Goal: Information Seeking & Learning: Check status

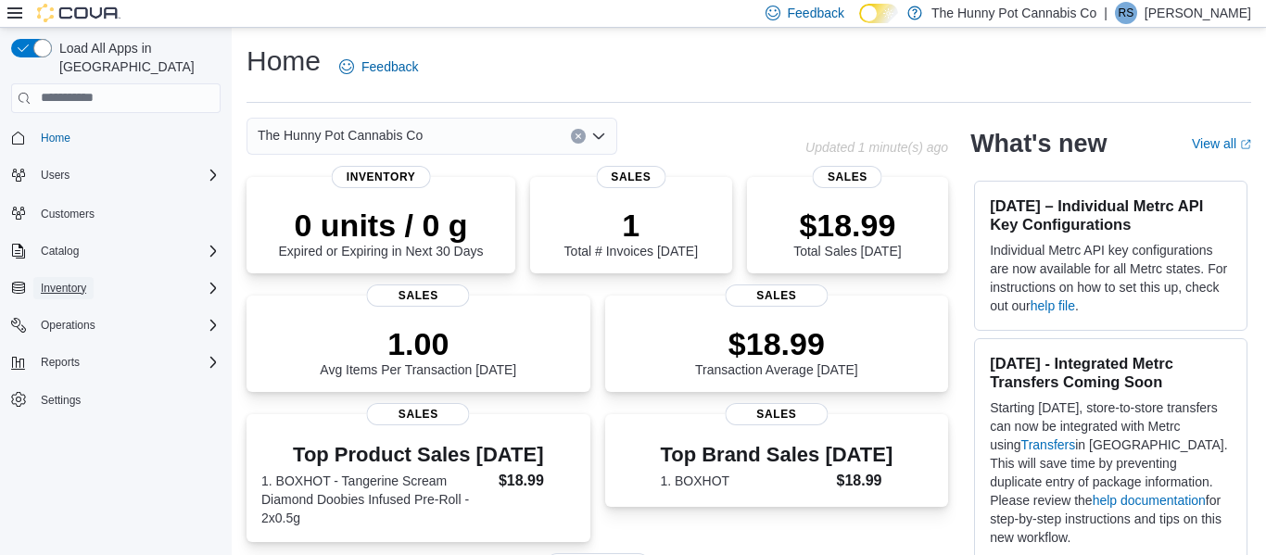
click at [70, 281] on span "Inventory" at bounding box center [63, 288] width 45 height 15
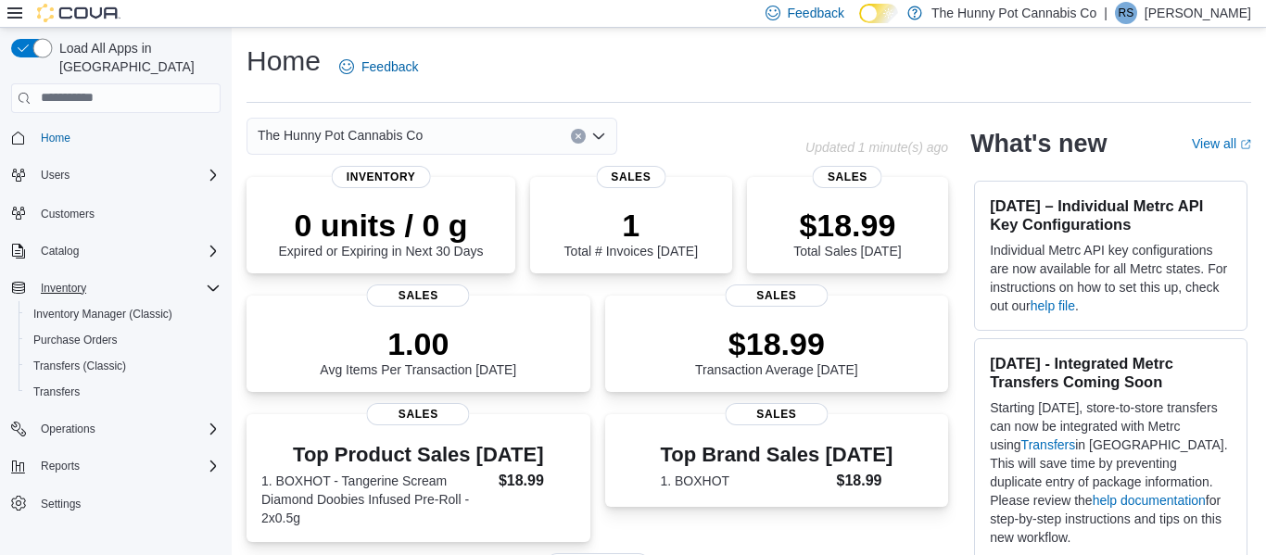
click at [41, 50] on button "button" at bounding box center [31, 48] width 41 height 19
click at [126, 307] on span "Inventory Manager (Classic)" at bounding box center [109, 314] width 153 height 15
click at [61, 459] on span "Reports" at bounding box center [60, 466] width 39 height 15
click at [62, 511] on span "Reports" at bounding box center [52, 518] width 39 height 15
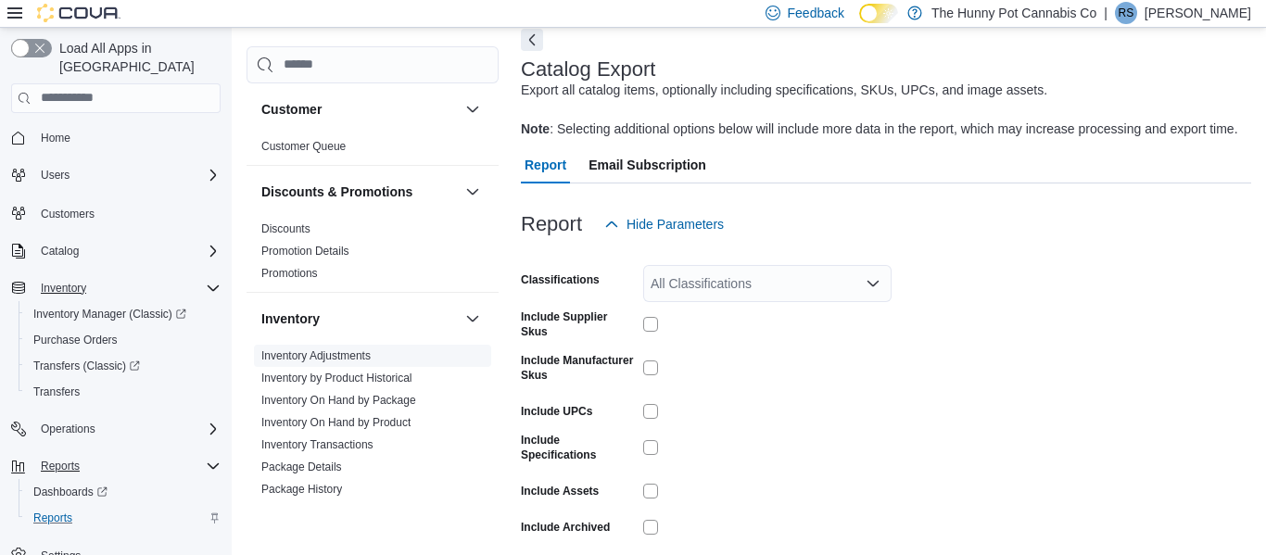
scroll to position [101, 0]
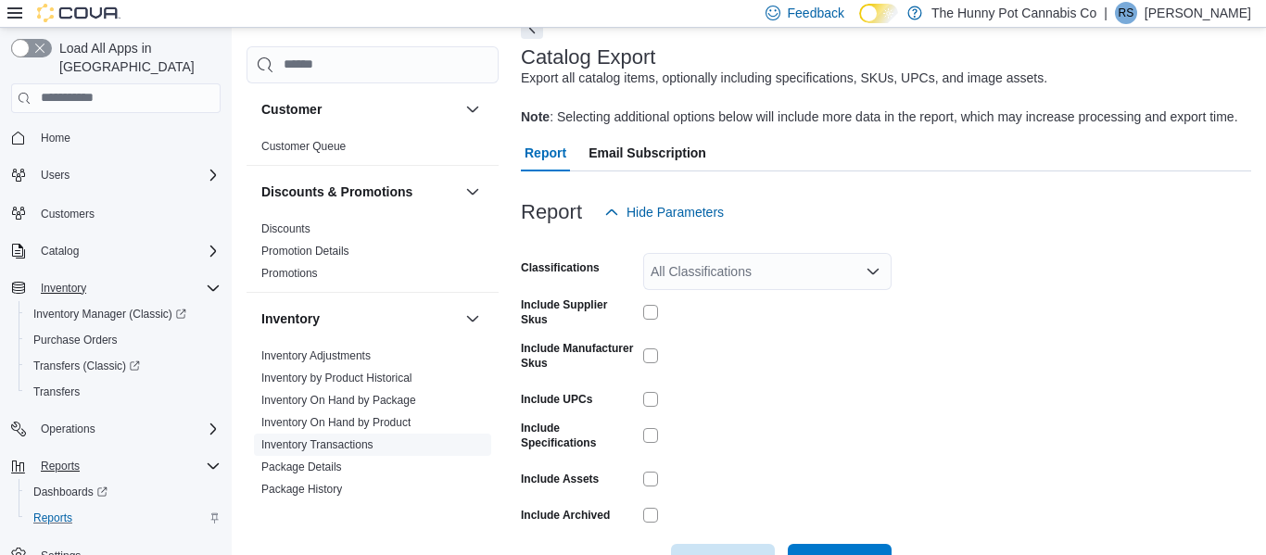
click at [323, 448] on link "Inventory Transactions" at bounding box center [317, 444] width 112 height 13
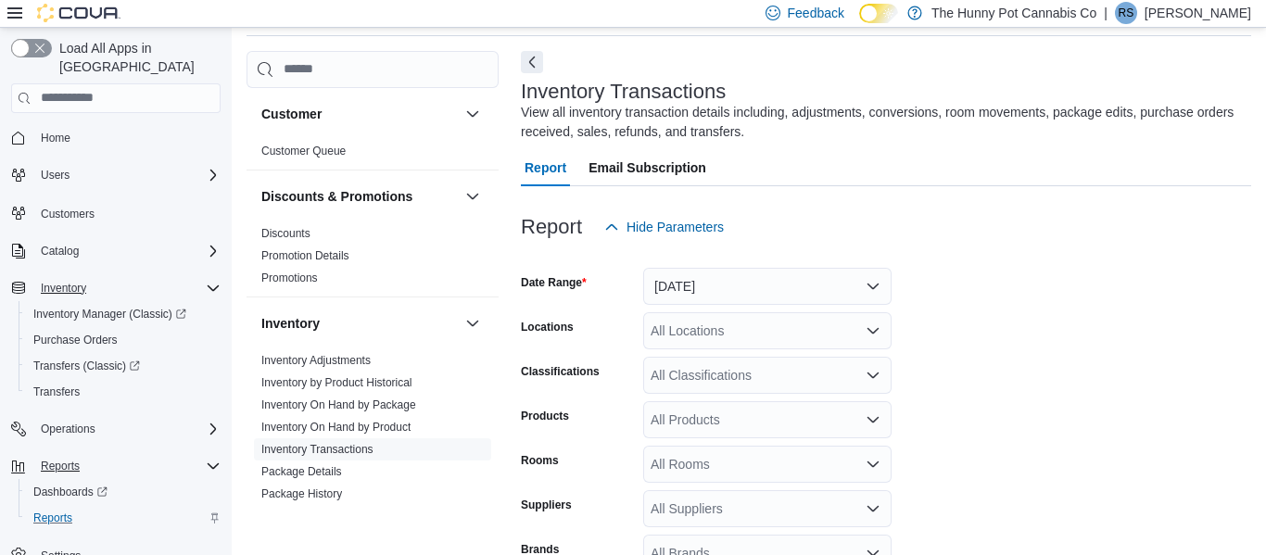
scroll to position [62, 0]
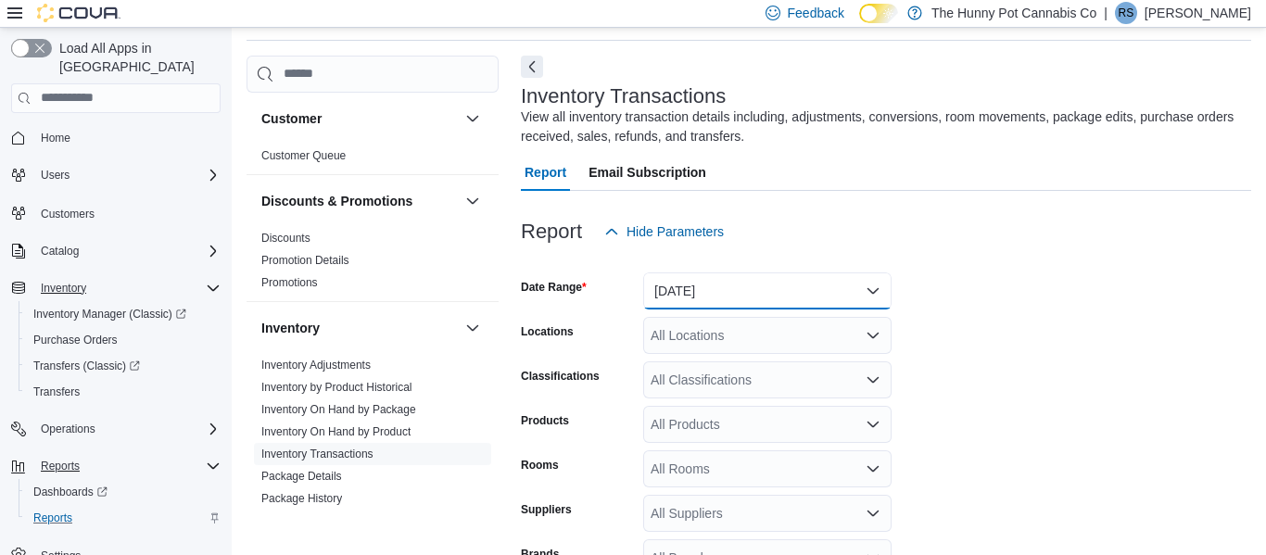
click at [761, 285] on button "Yesterday" at bounding box center [767, 291] width 248 height 37
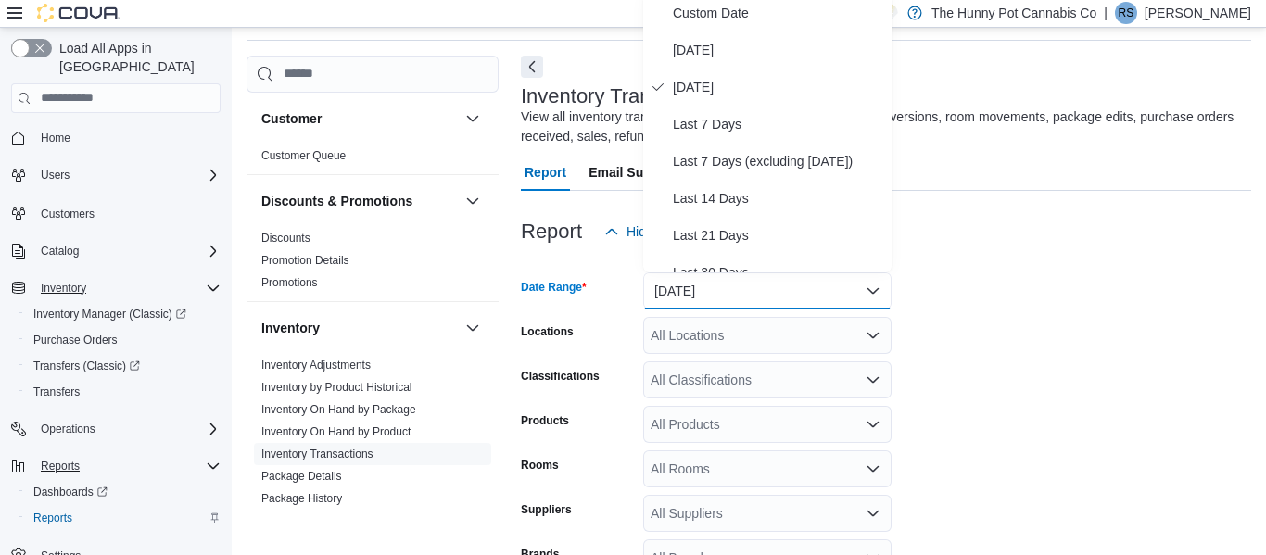
scroll to position [57, 0]
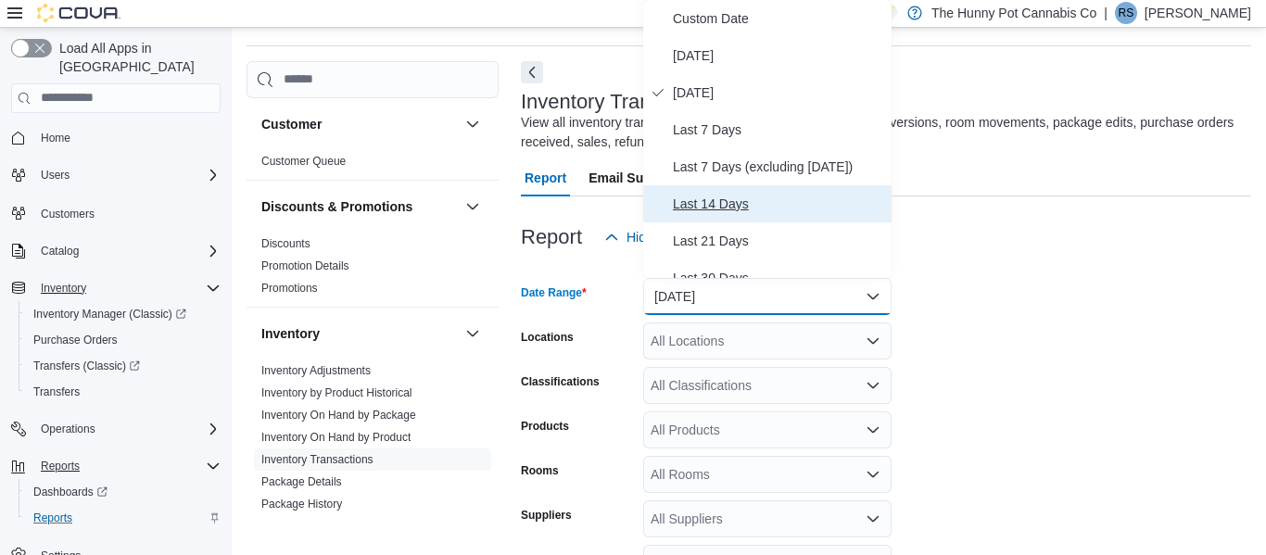
click at [728, 209] on span "Last 14 Days" at bounding box center [778, 204] width 211 height 22
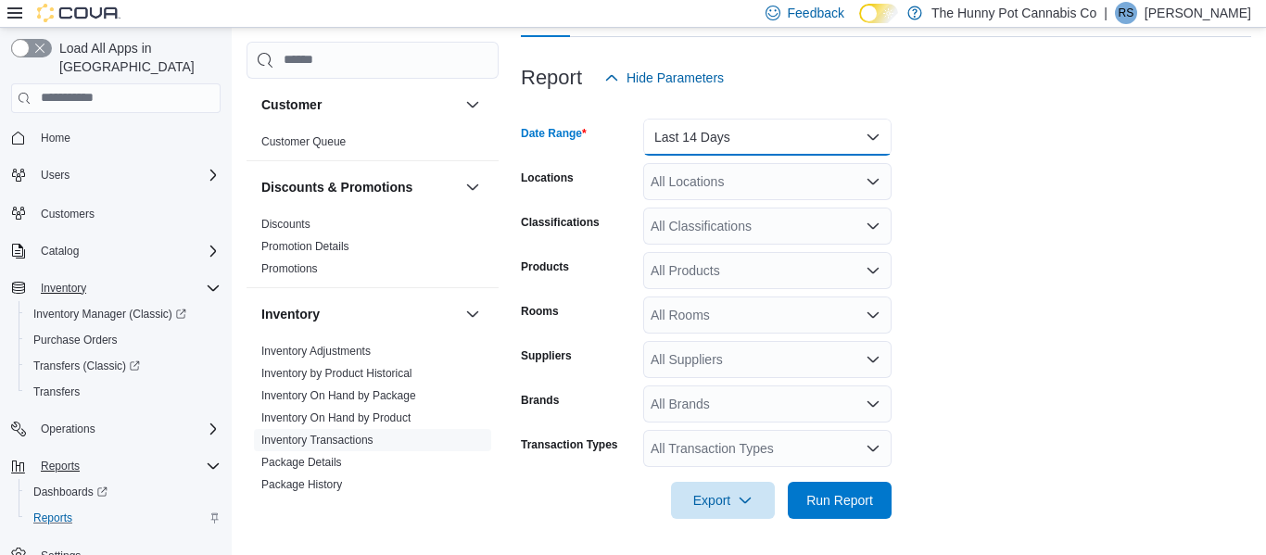
scroll to position [217, 0]
click at [736, 278] on div "All Products" at bounding box center [767, 269] width 248 height 37
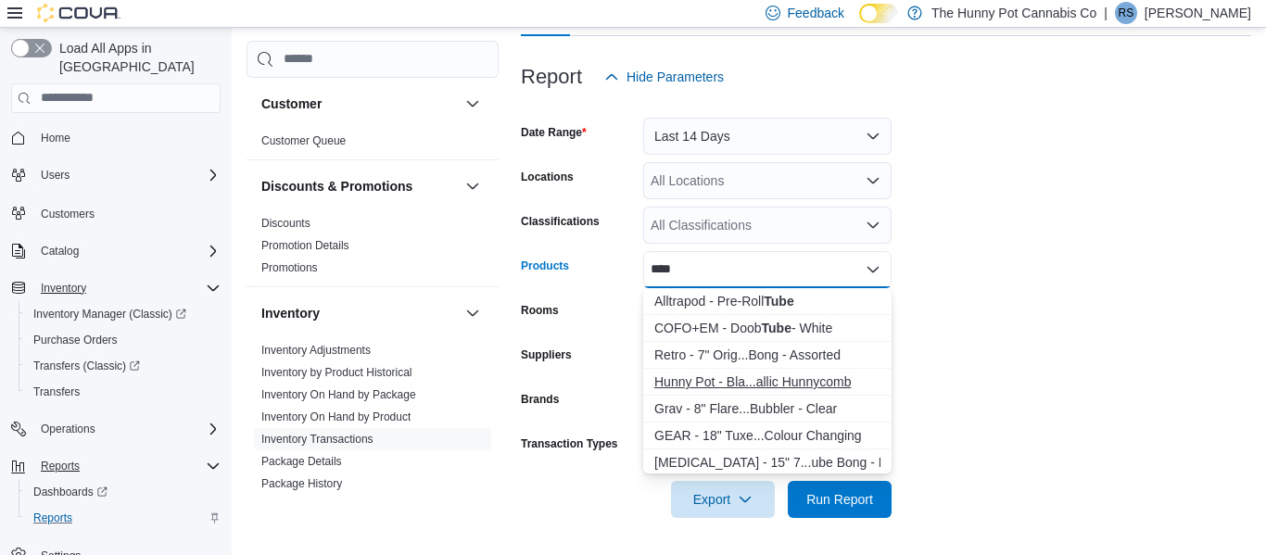
type input "****"
click at [753, 384] on div "Hunny Pot - Bla...allic Hunnycomb" at bounding box center [767, 382] width 226 height 19
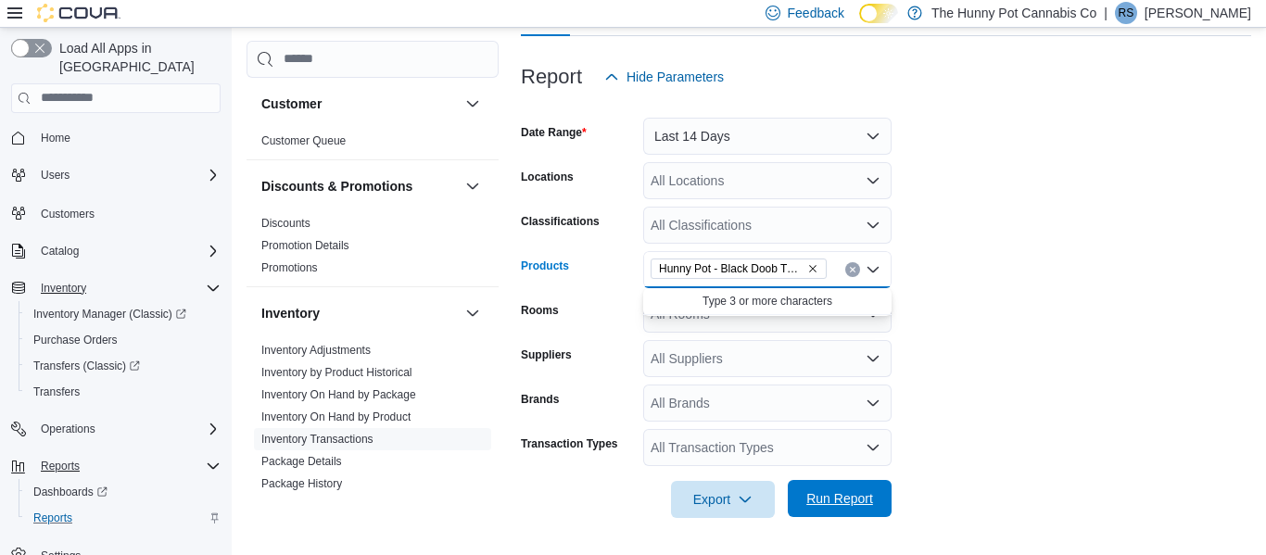
click at [844, 501] on span "Run Report" at bounding box center [839, 498] width 67 height 19
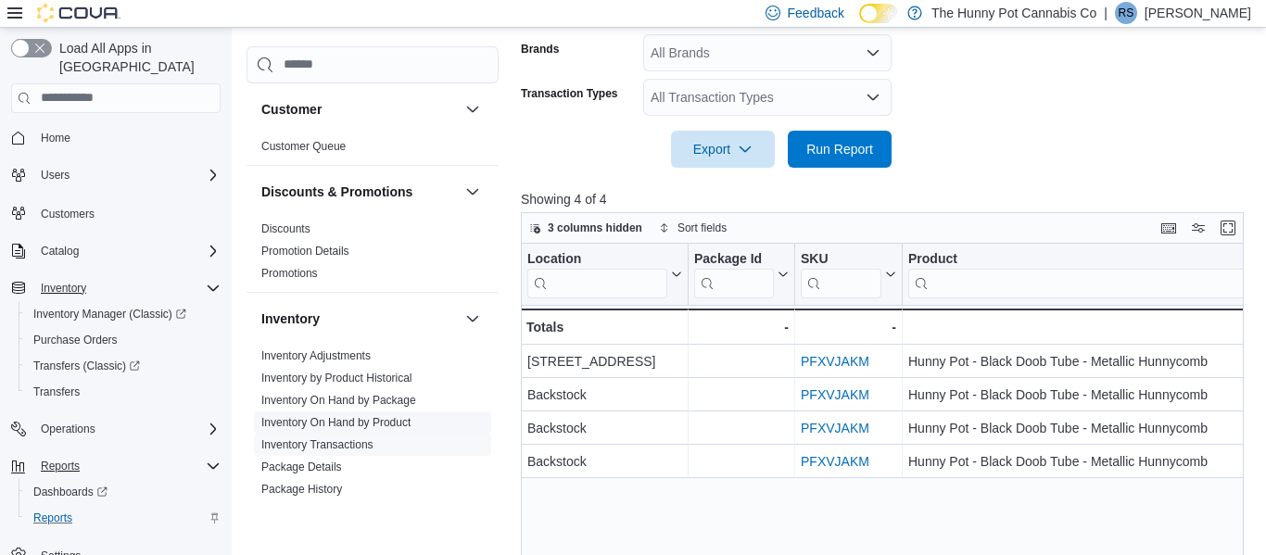
click at [341, 421] on link "Inventory On Hand by Product" at bounding box center [335, 422] width 149 height 13
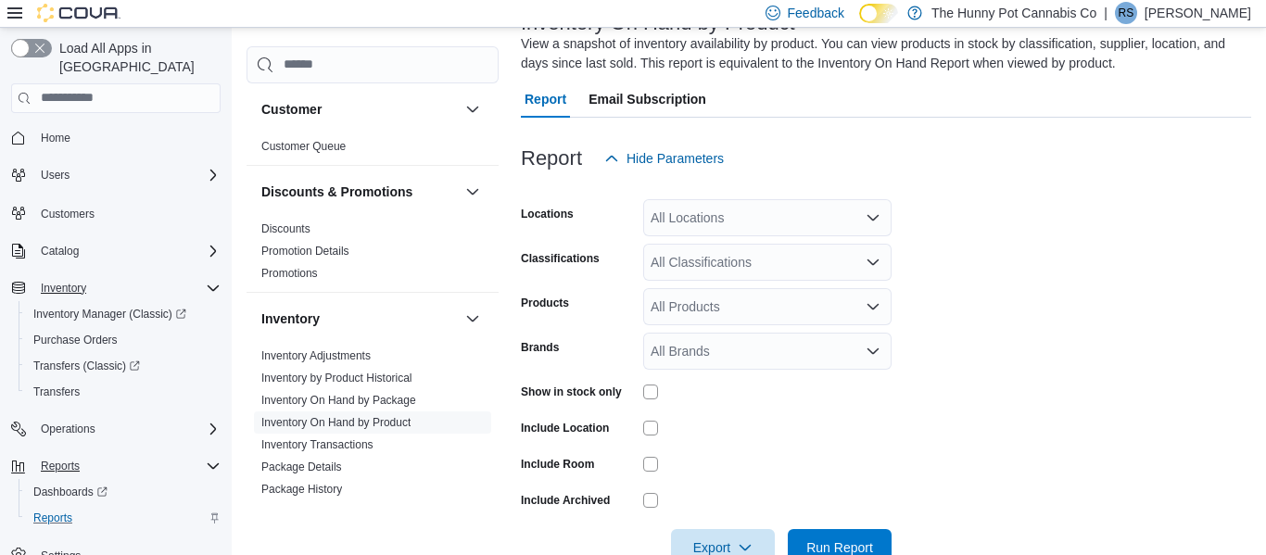
scroll to position [184, 0]
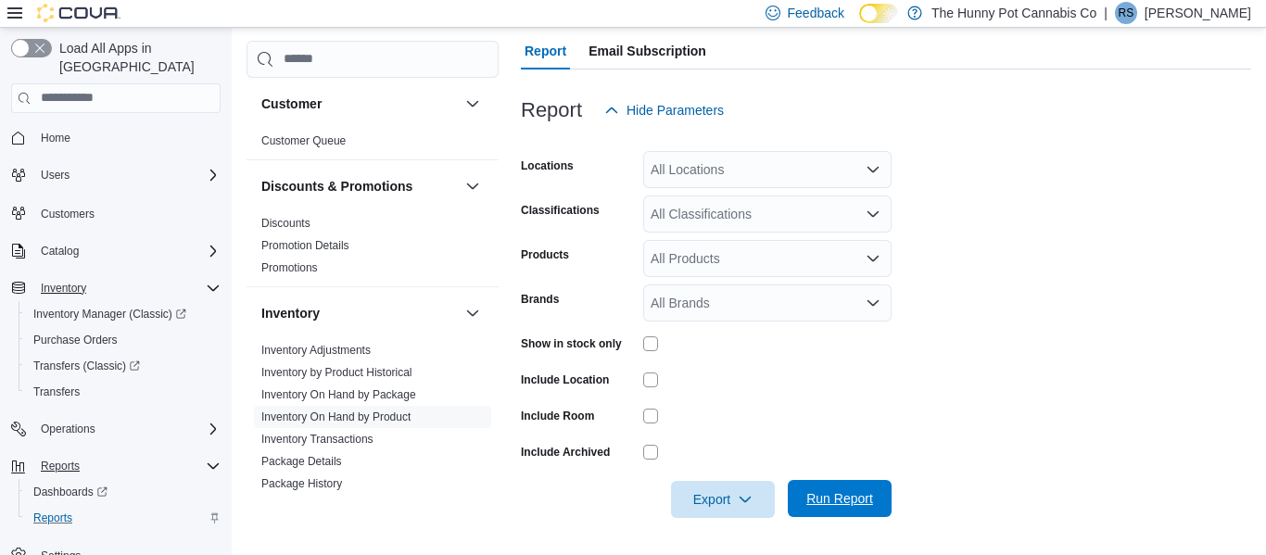
click at [867, 501] on span "Run Report" at bounding box center [839, 498] width 67 height 19
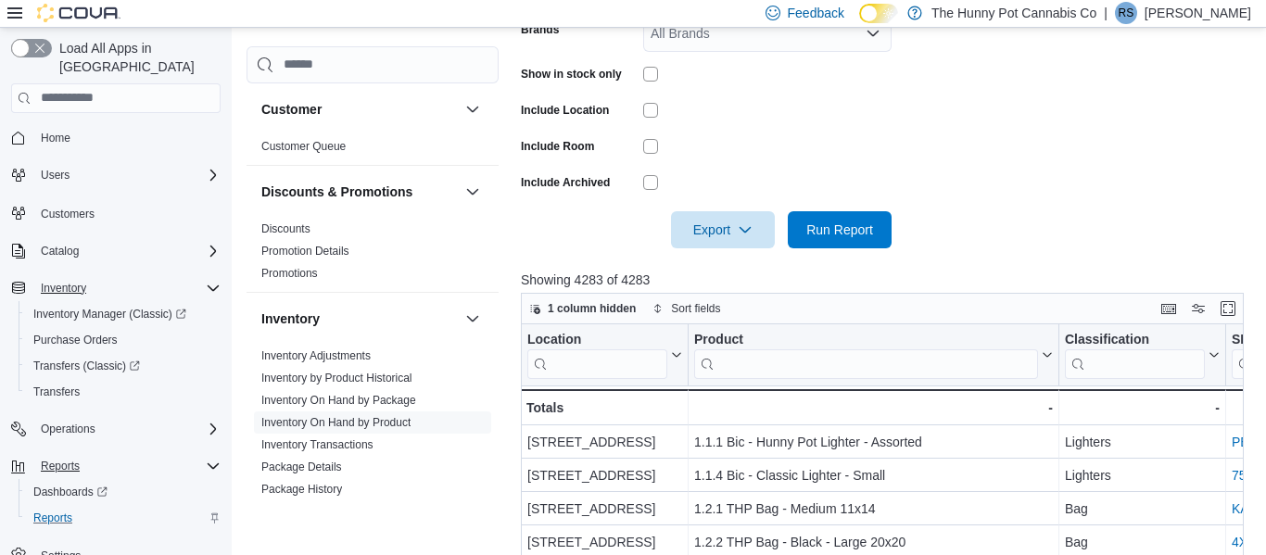
scroll to position [460, 0]
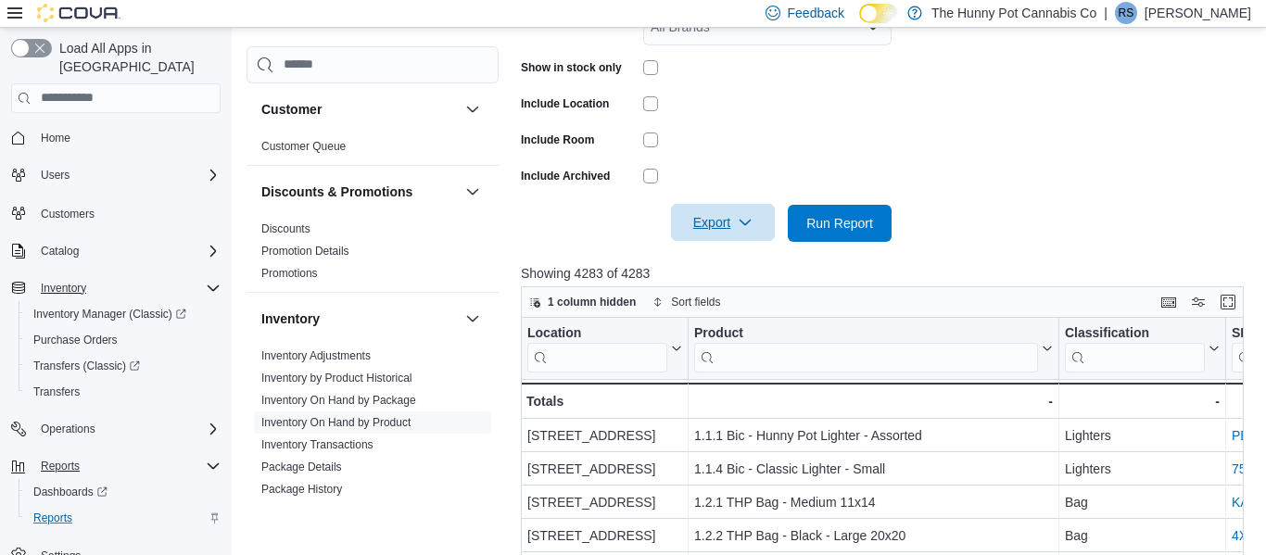
click at [744, 217] on icon "button" at bounding box center [745, 222] width 15 height 15
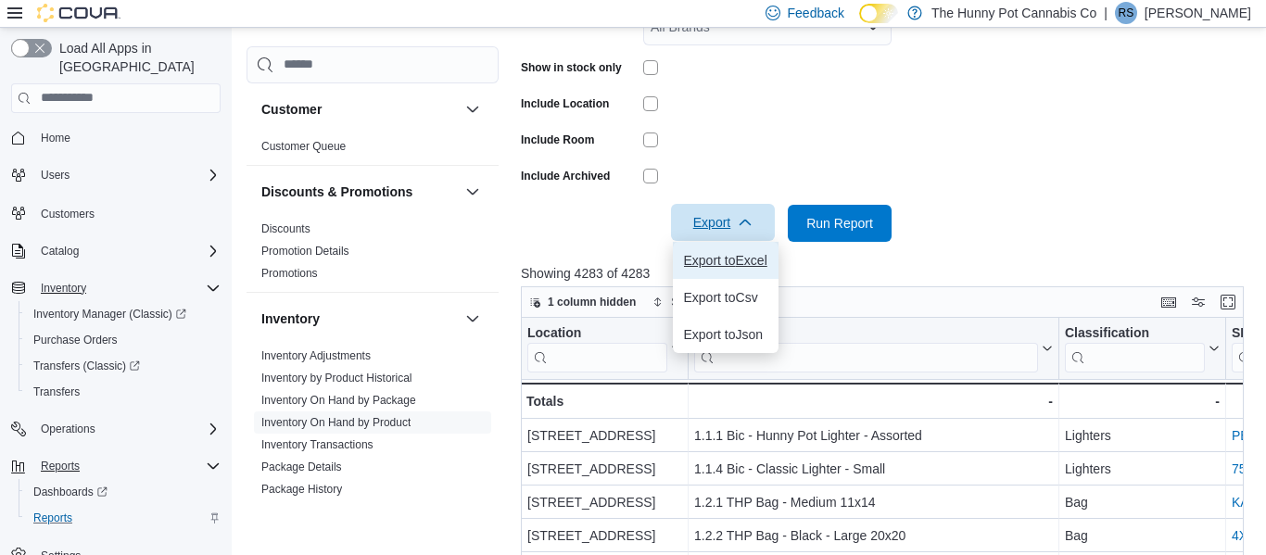
click at [706, 263] on span "Export to Excel" at bounding box center [725, 260] width 83 height 15
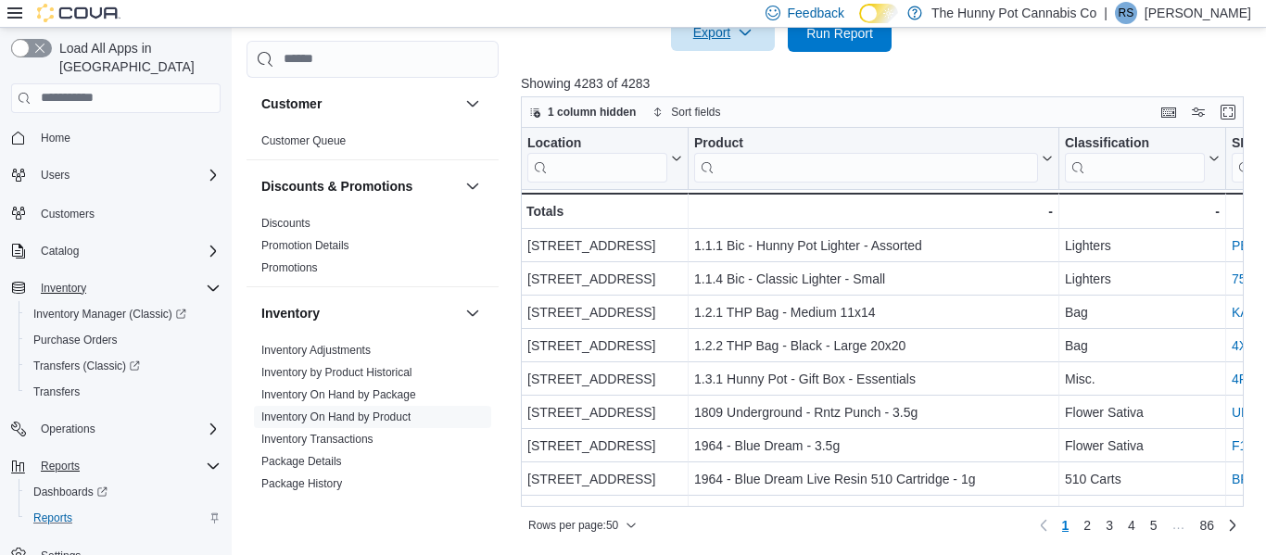
scroll to position [0, 0]
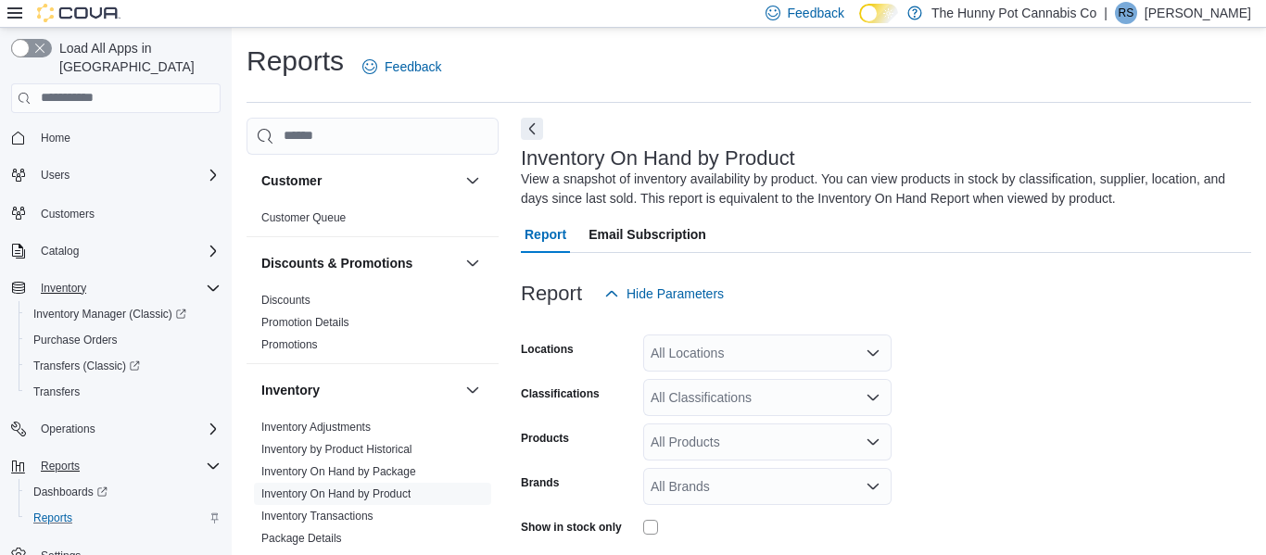
click at [742, 356] on div "All Locations" at bounding box center [767, 353] width 248 height 37
type input "***"
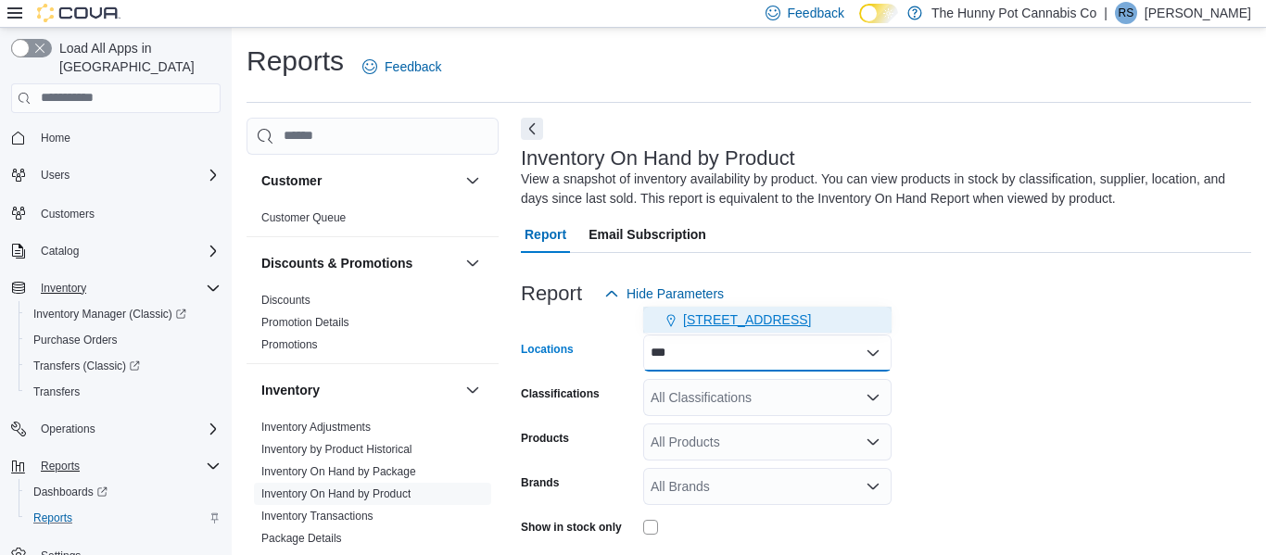
click at [755, 323] on span "[STREET_ADDRESS]" at bounding box center [747, 320] width 128 height 19
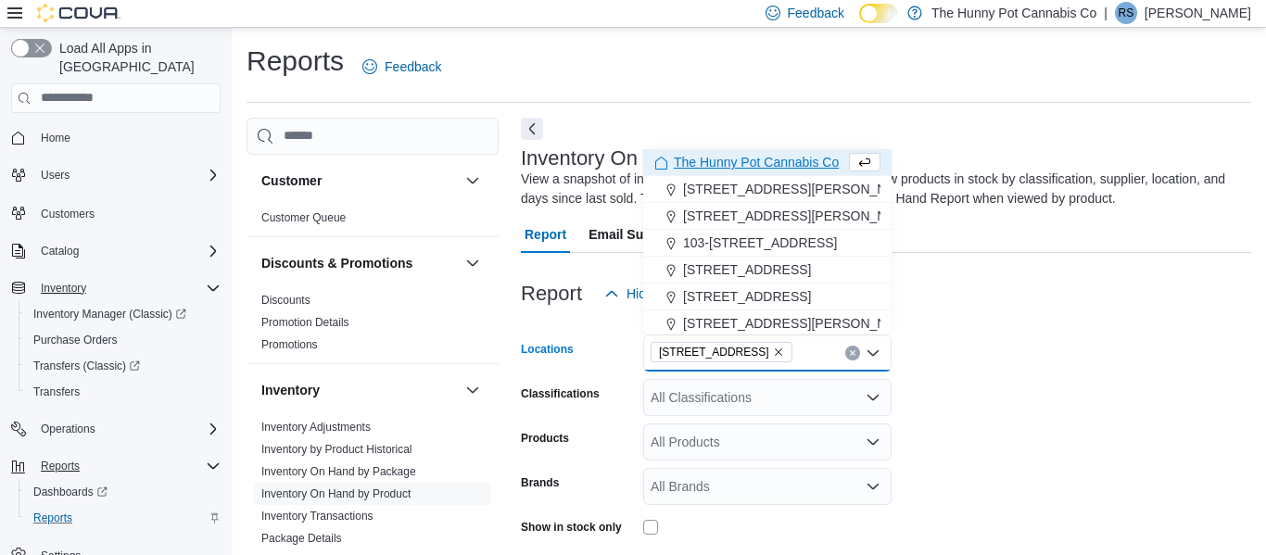
click at [1006, 331] on div at bounding box center [886, 323] width 730 height 22
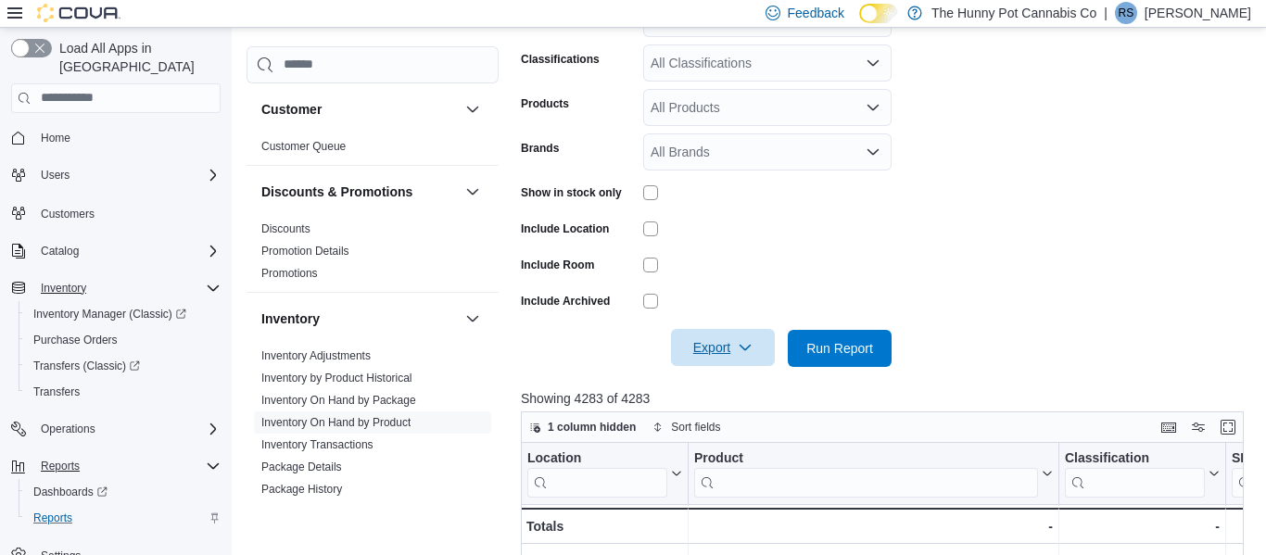
scroll to position [343, 0]
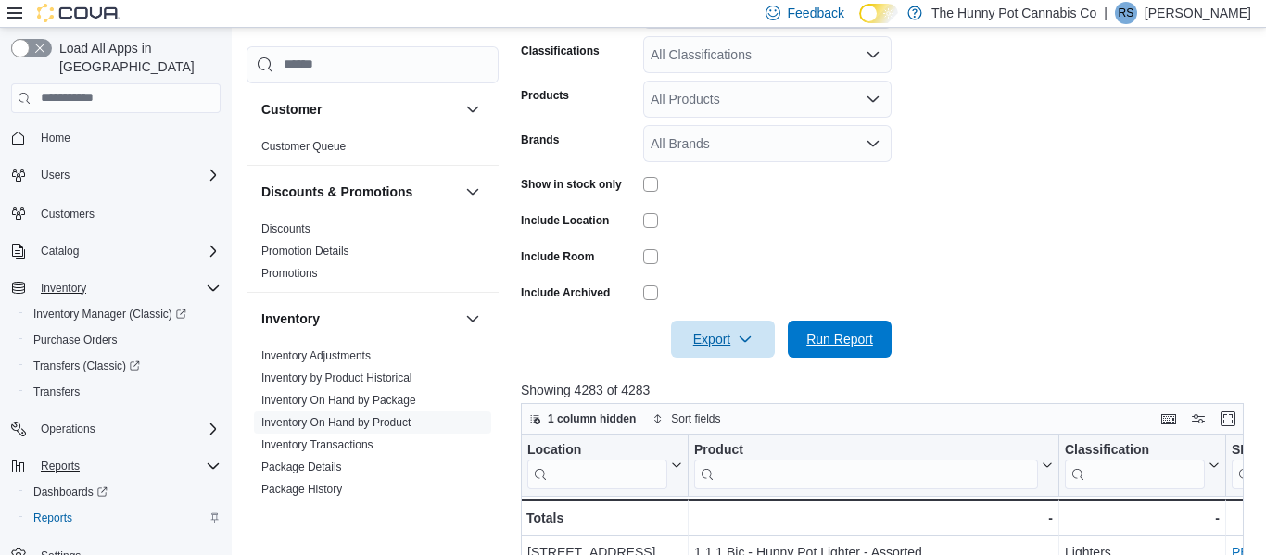
click at [832, 338] on span "Run Report" at bounding box center [839, 339] width 67 height 19
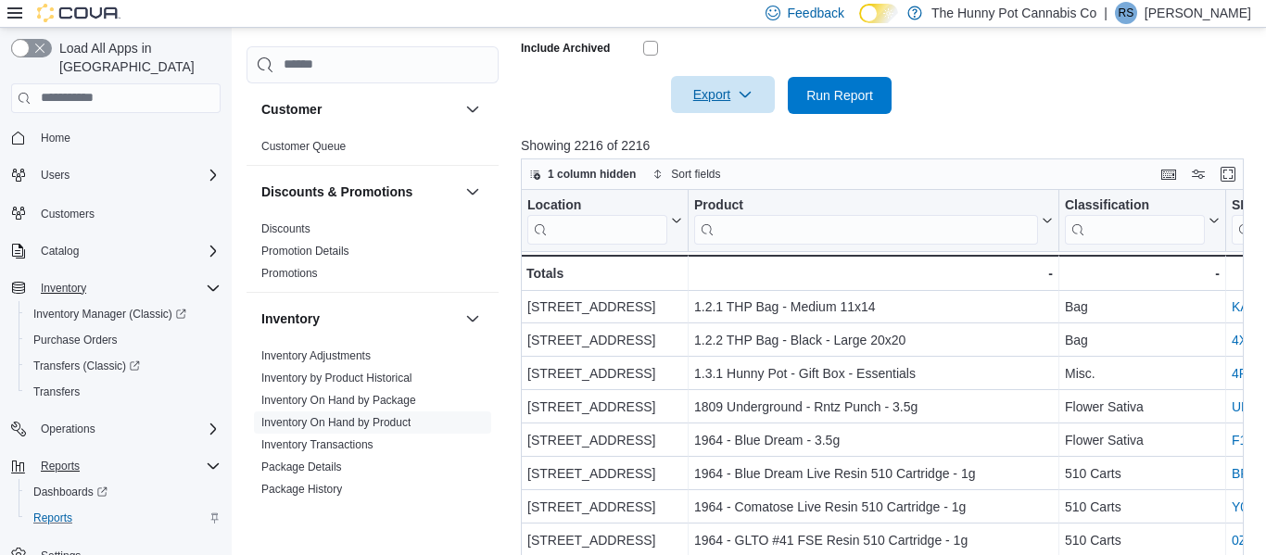
scroll to position [74, 0]
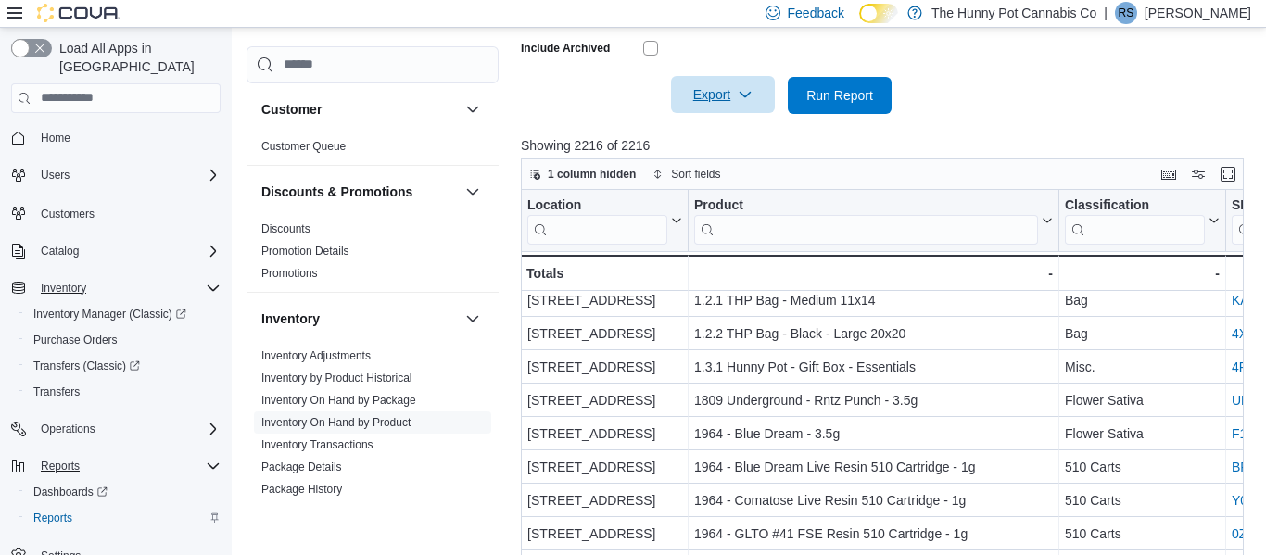
click at [751, 99] on icon "button" at bounding box center [745, 94] width 15 height 15
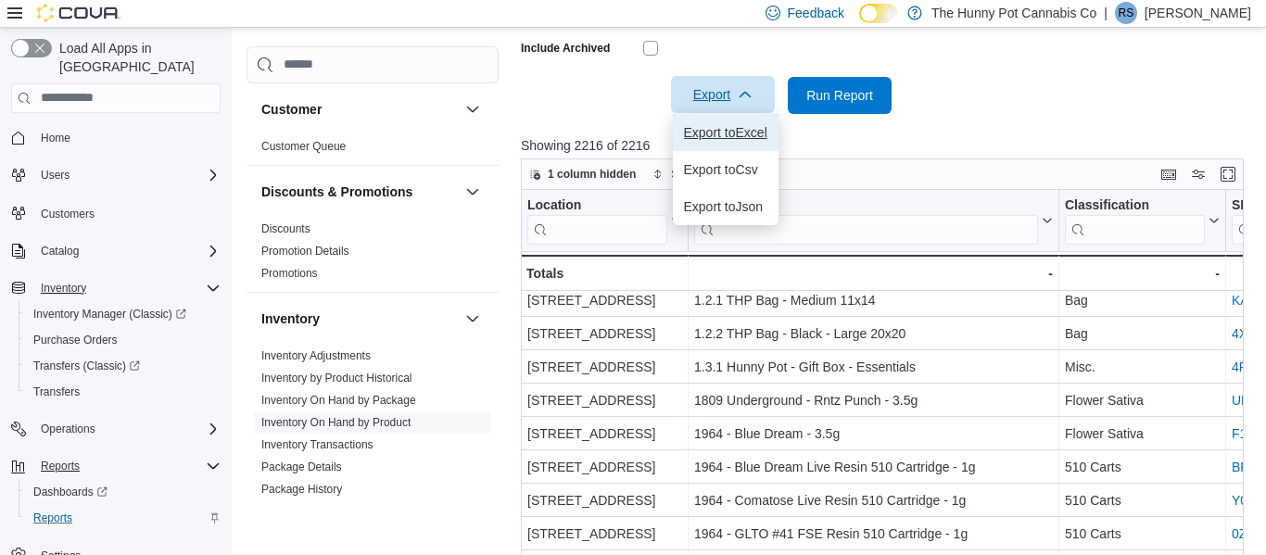
click at [728, 135] on span "Export to Excel" at bounding box center [725, 132] width 83 height 15
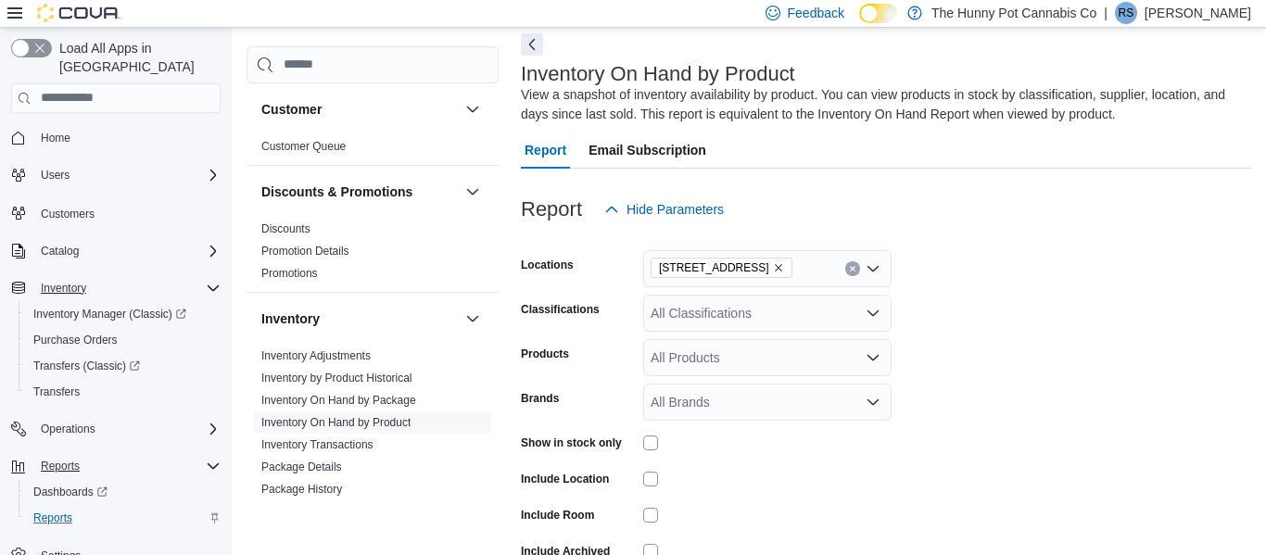
scroll to position [0, 0]
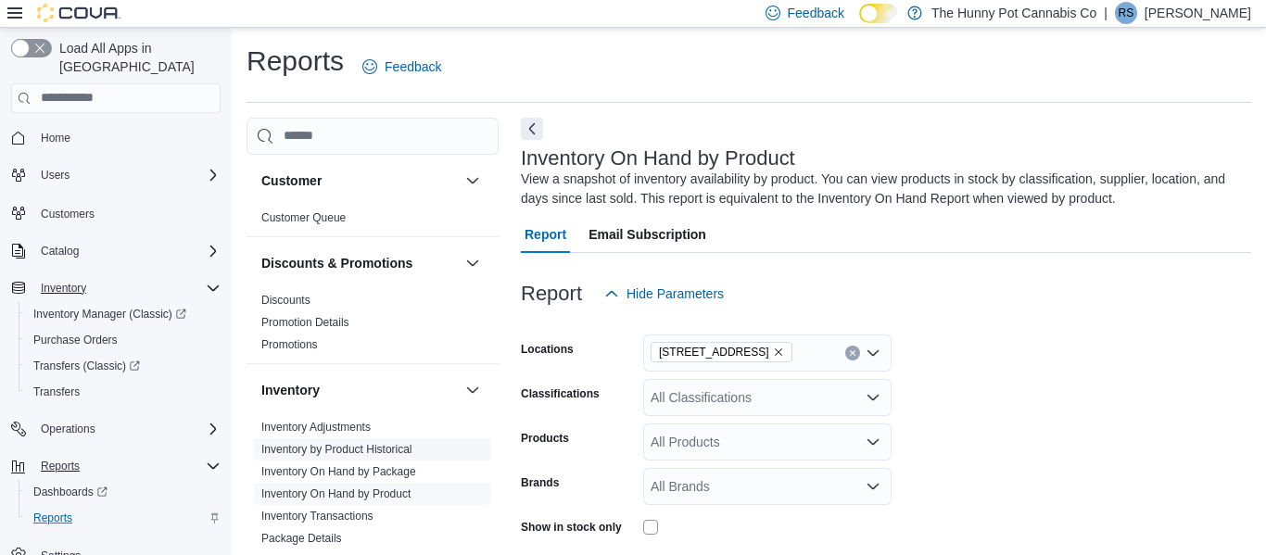
click at [349, 449] on link "Inventory by Product Historical" at bounding box center [336, 449] width 151 height 13
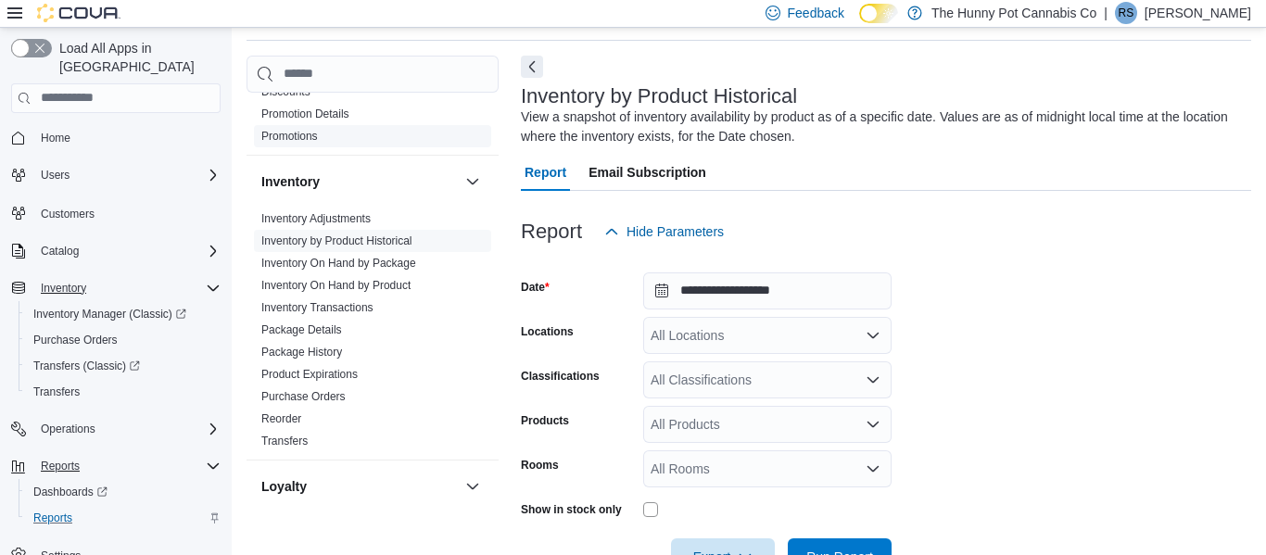
scroll to position [151, 0]
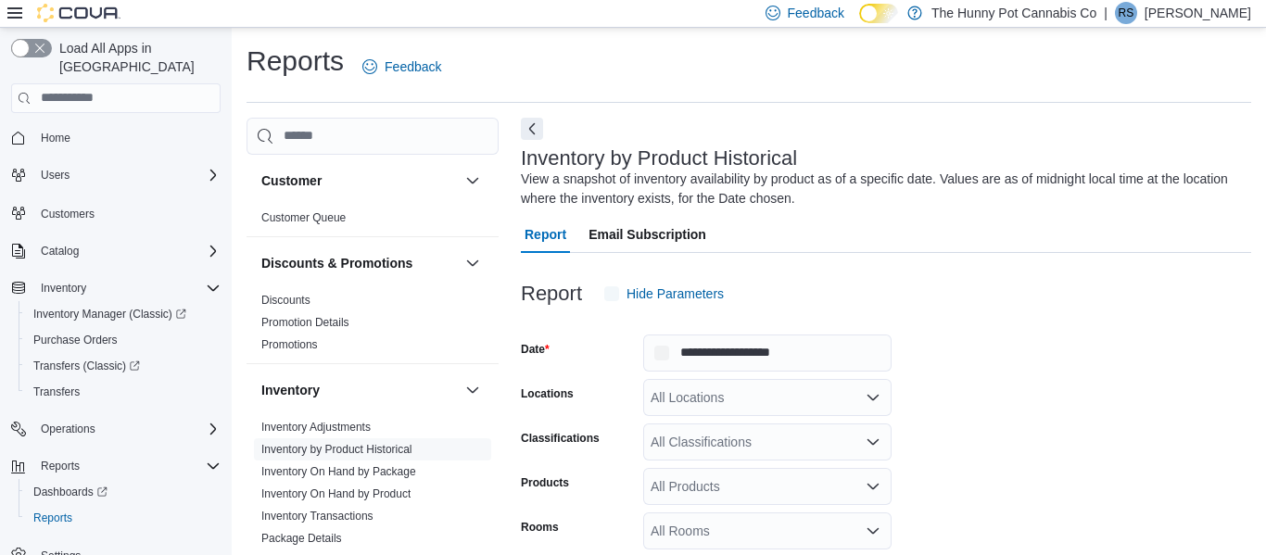
scroll to position [62, 0]
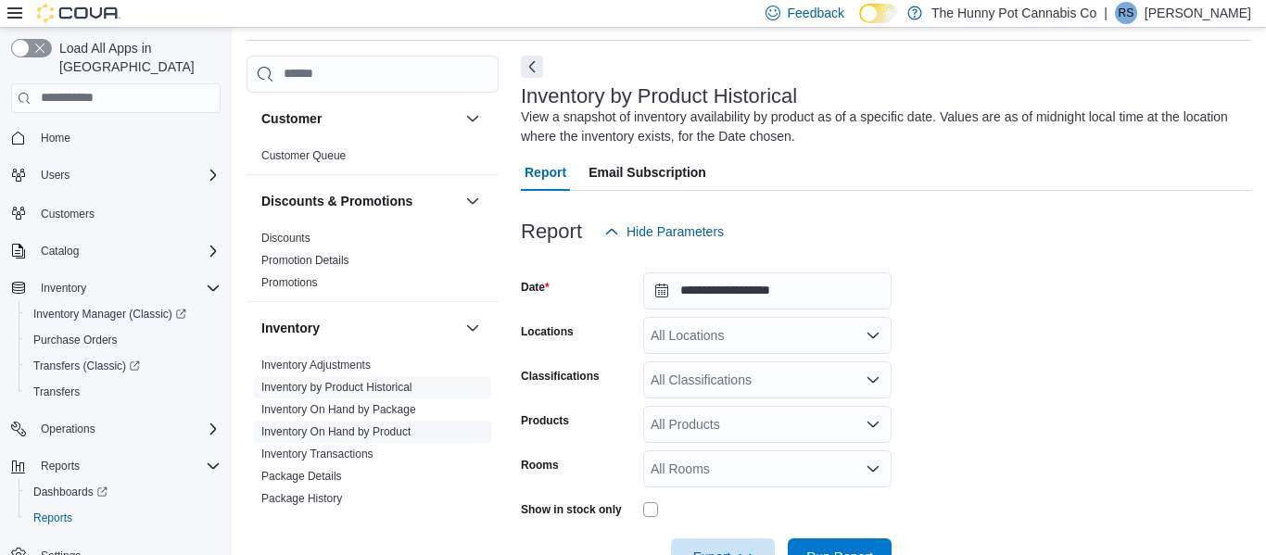
click at [372, 436] on link "Inventory On Hand by Product" at bounding box center [335, 431] width 149 height 13
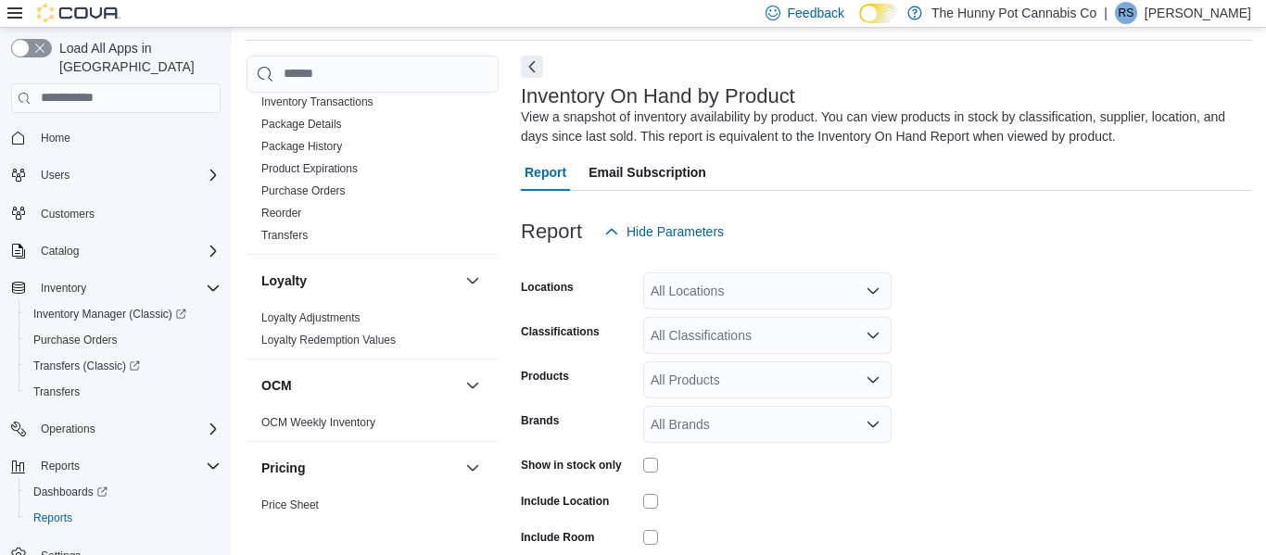
scroll to position [353, 0]
click at [831, 287] on div "All Locations" at bounding box center [767, 291] width 248 height 37
type input "***"
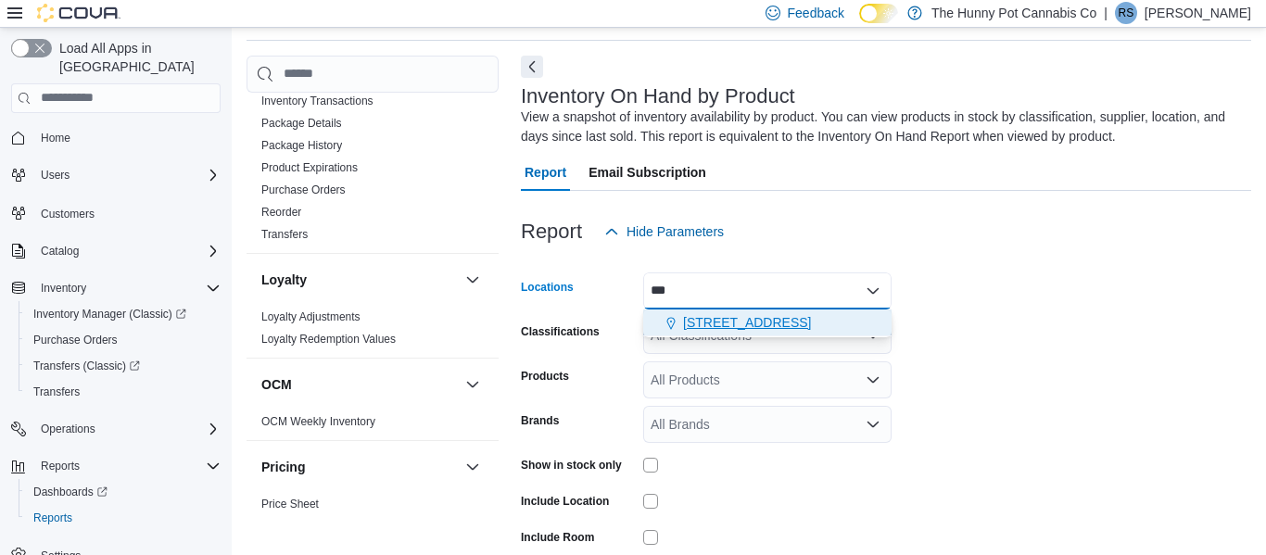
click at [740, 325] on span "[STREET_ADDRESS]" at bounding box center [747, 322] width 128 height 19
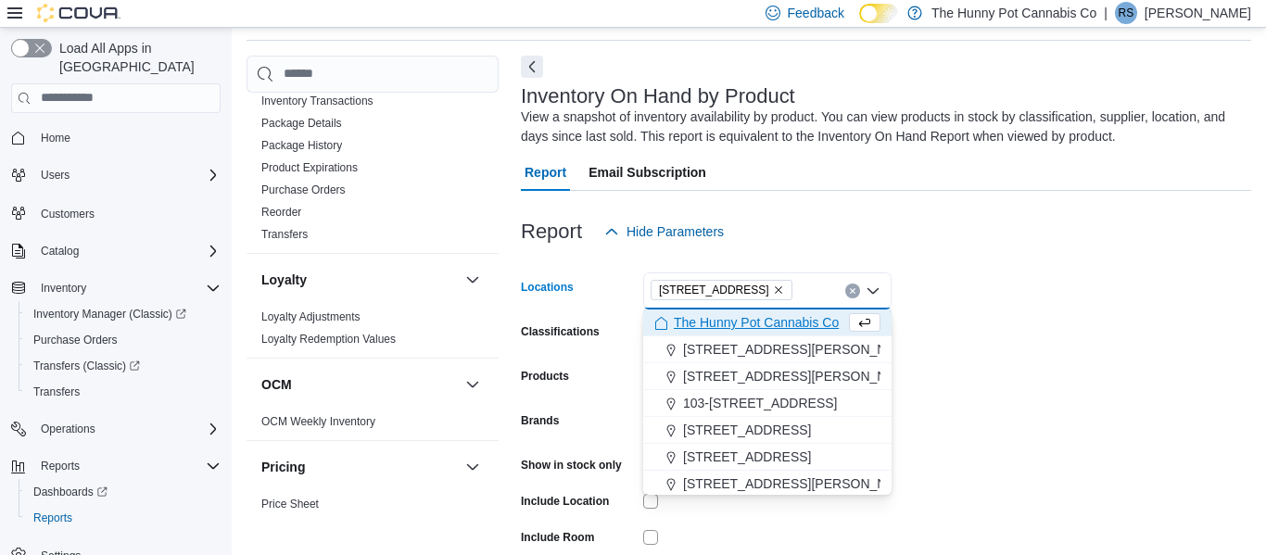
click at [1046, 338] on form "Locations [STREET_ADDRESS] Combo box. Selected. [STREET_ADDRESS] Press Backspac…" at bounding box center [886, 444] width 730 height 389
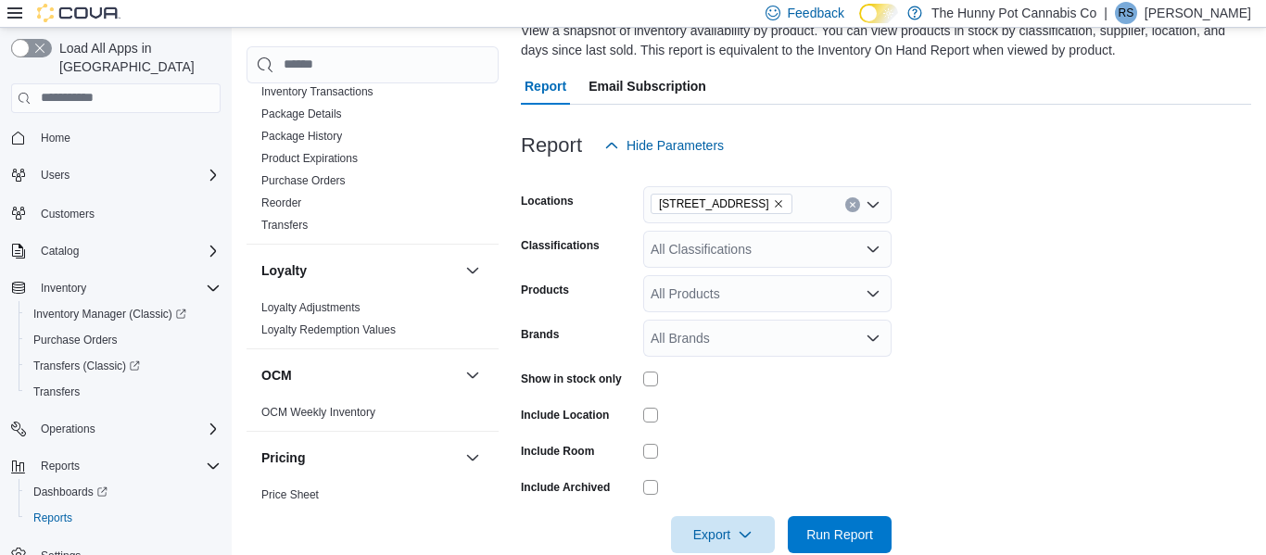
scroll to position [184, 0]
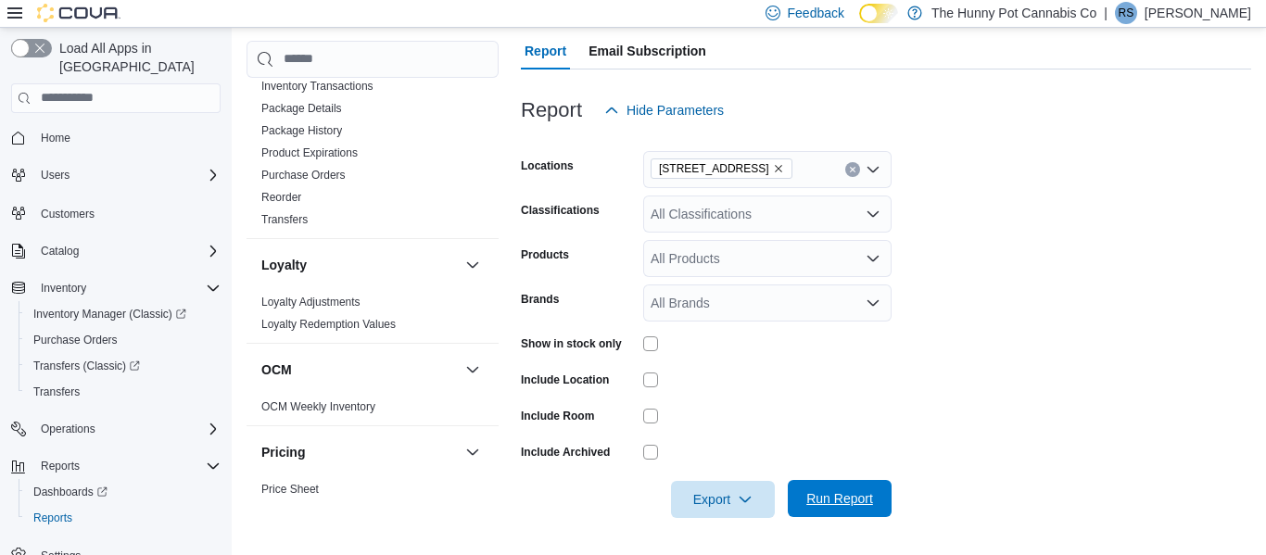
click at [823, 498] on span "Run Report" at bounding box center [839, 498] width 67 height 19
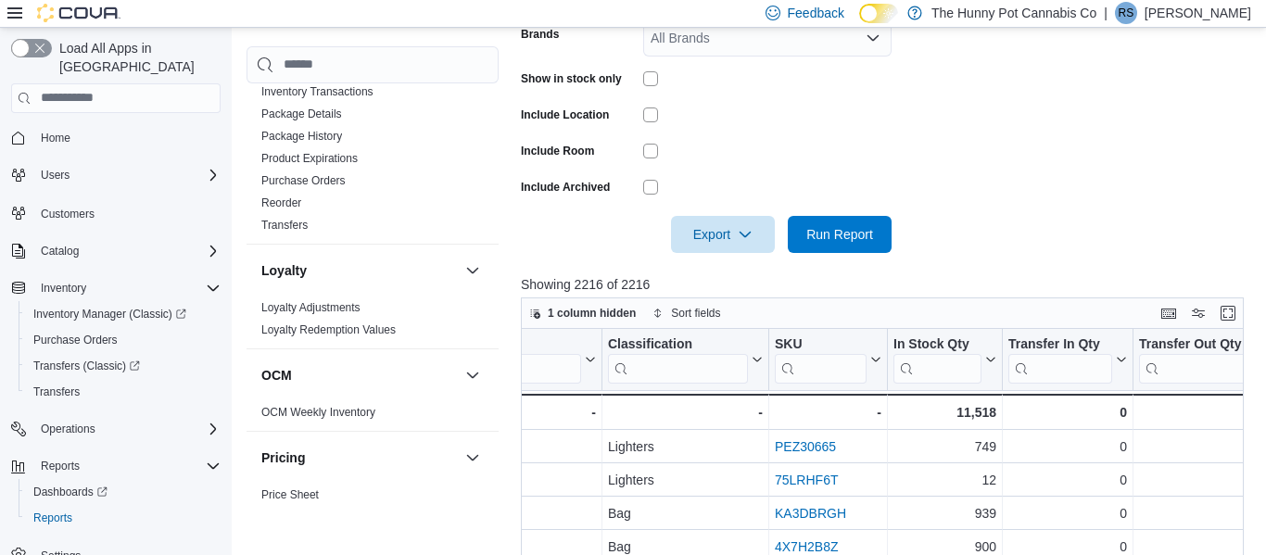
scroll to position [452, 0]
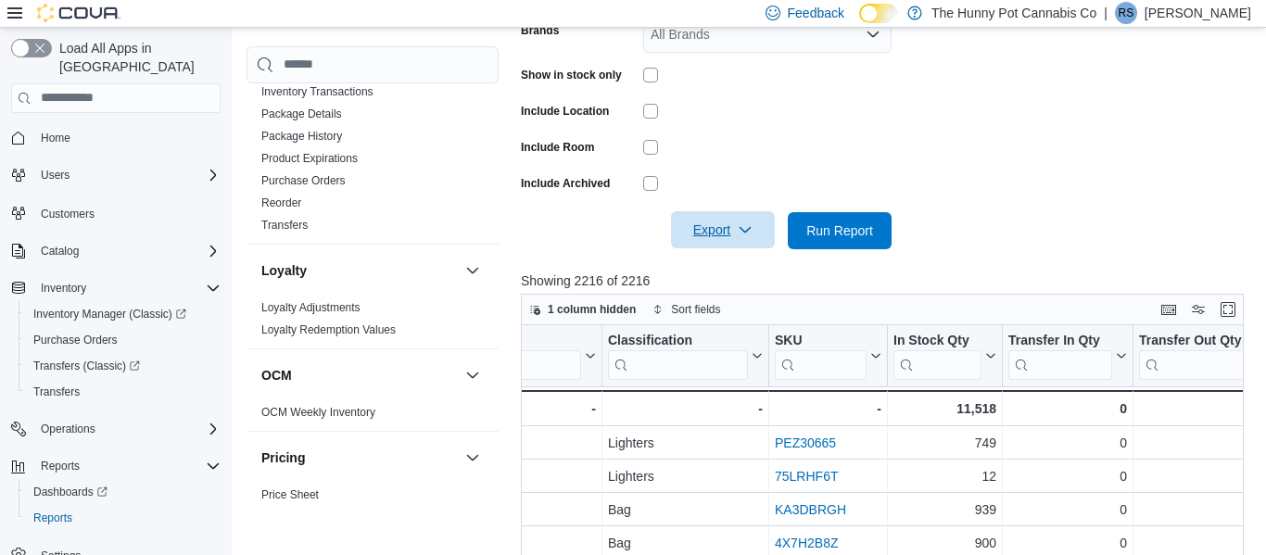
click at [749, 231] on icon "button" at bounding box center [745, 229] width 15 height 15
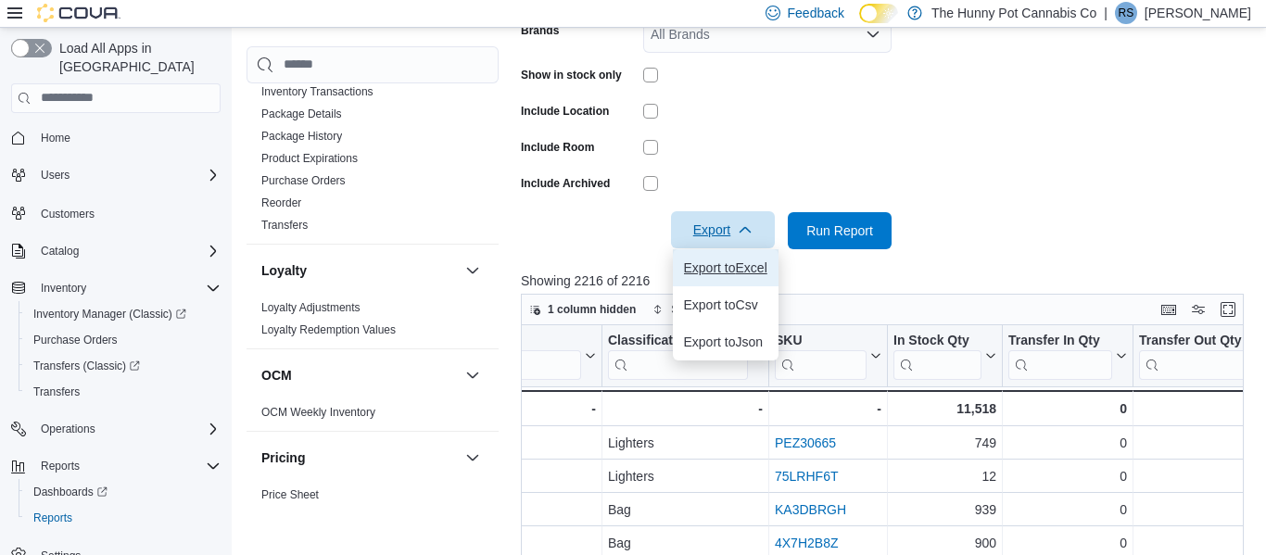
click at [724, 269] on span "Export to Excel" at bounding box center [725, 267] width 83 height 15
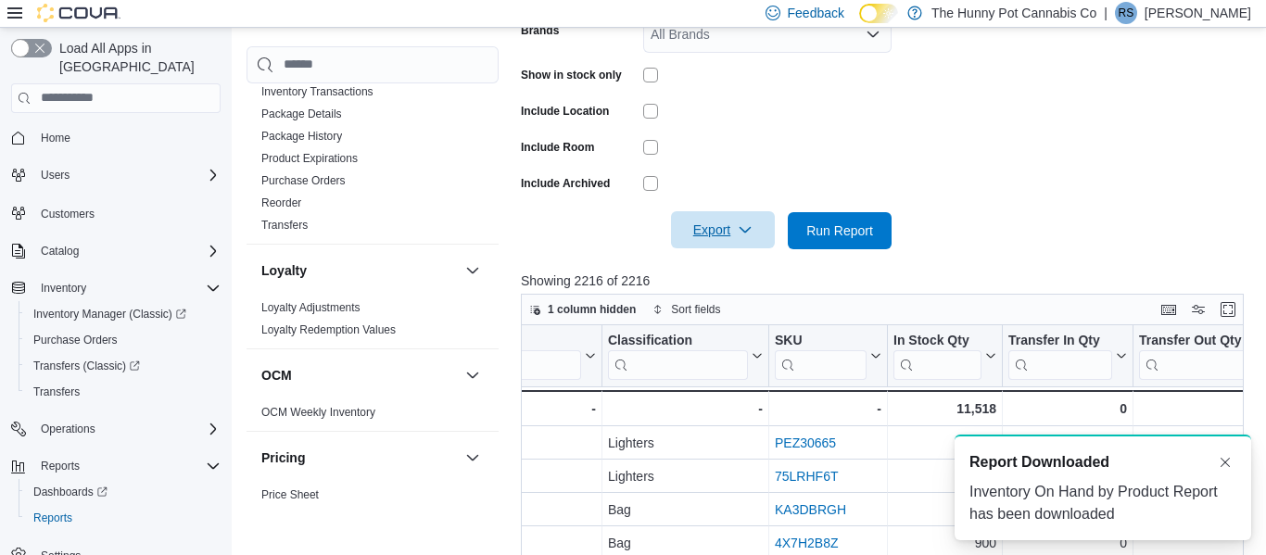
scroll to position [0, 0]
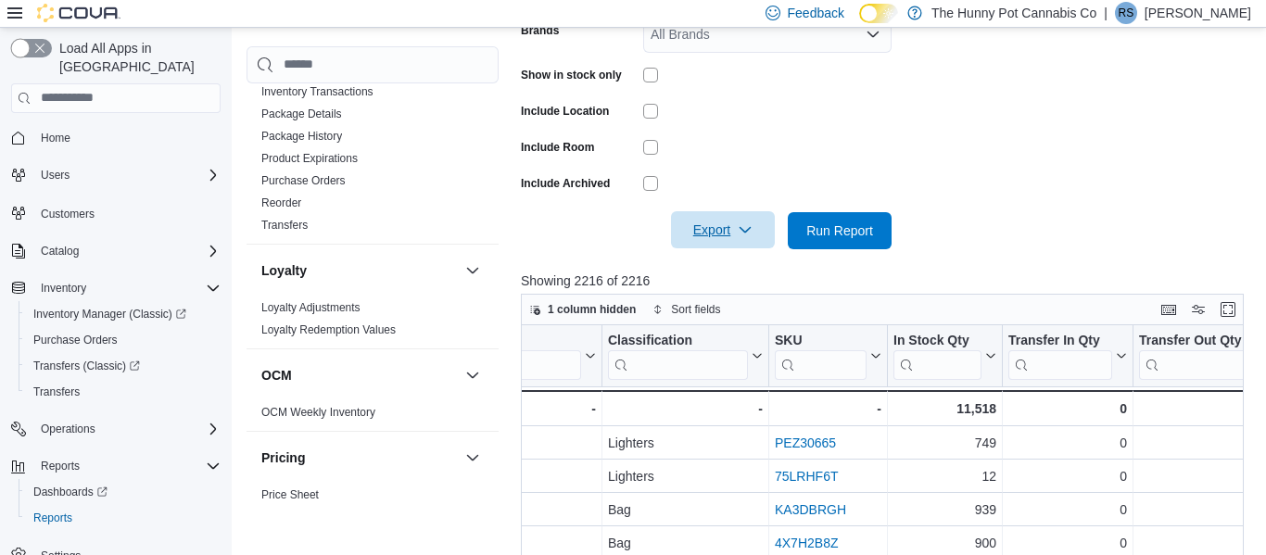
click at [37, 51] on button "button" at bounding box center [31, 48] width 41 height 19
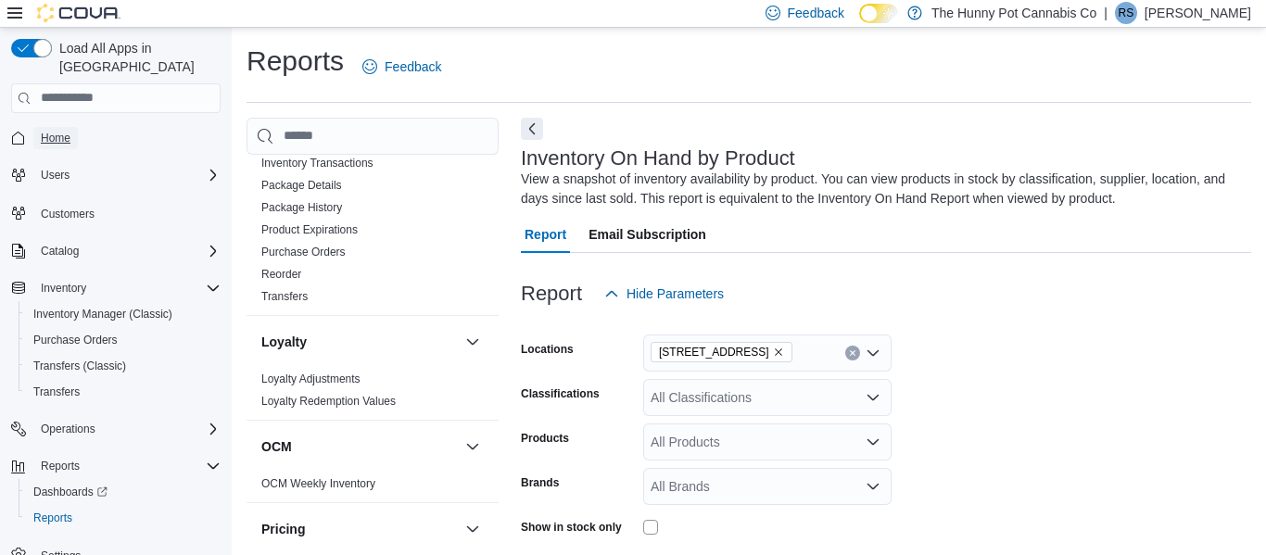
click at [65, 131] on span "Home" at bounding box center [56, 138] width 30 height 15
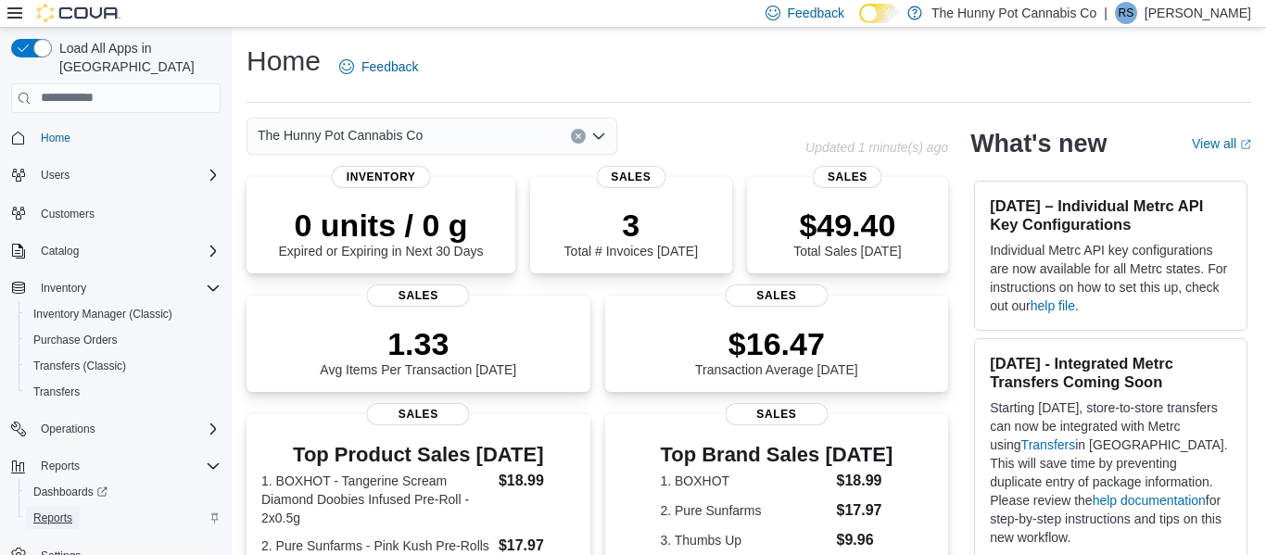
click at [59, 511] on span "Reports" at bounding box center [52, 518] width 39 height 15
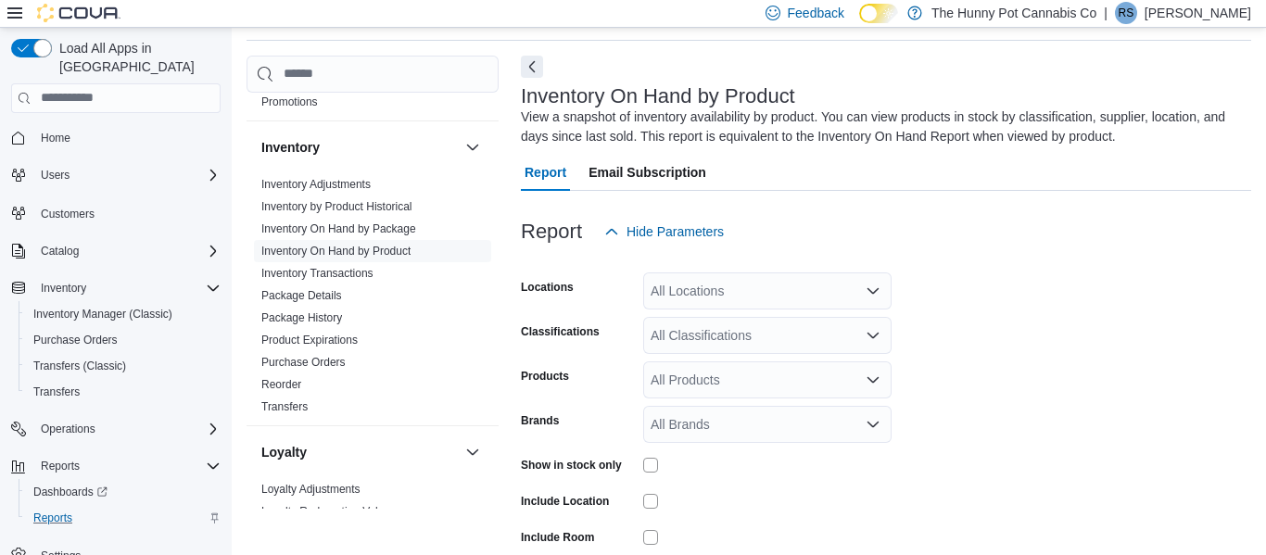
scroll to position [190, 0]
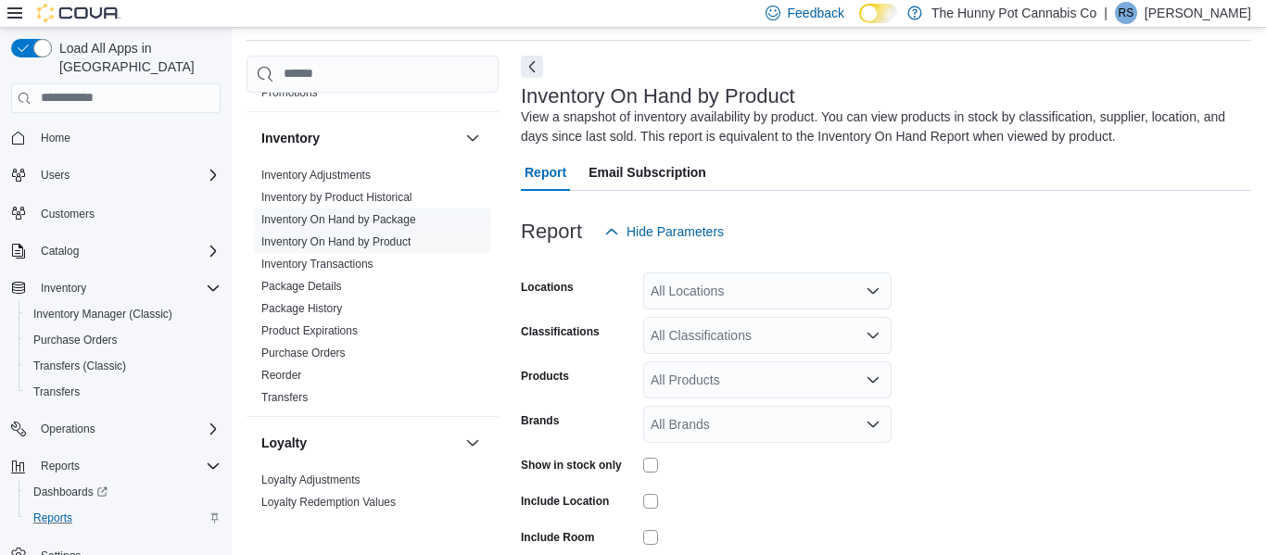
click at [344, 218] on link "Inventory On Hand by Package" at bounding box center [338, 219] width 155 height 13
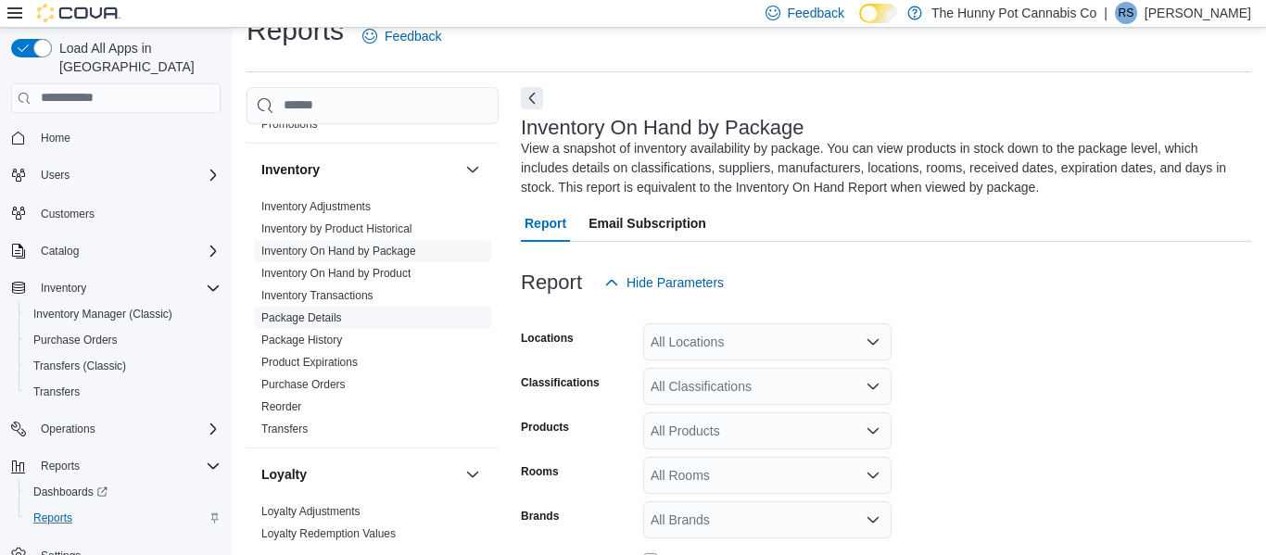
scroll to position [82, 0]
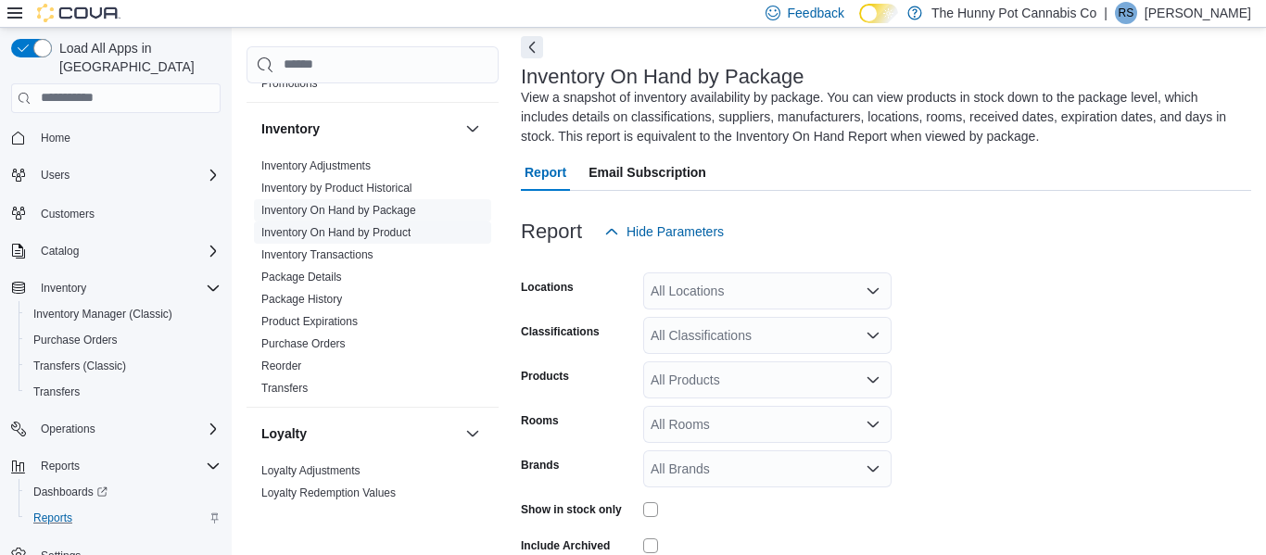
click at [368, 233] on link "Inventory On Hand by Product" at bounding box center [335, 232] width 149 height 13
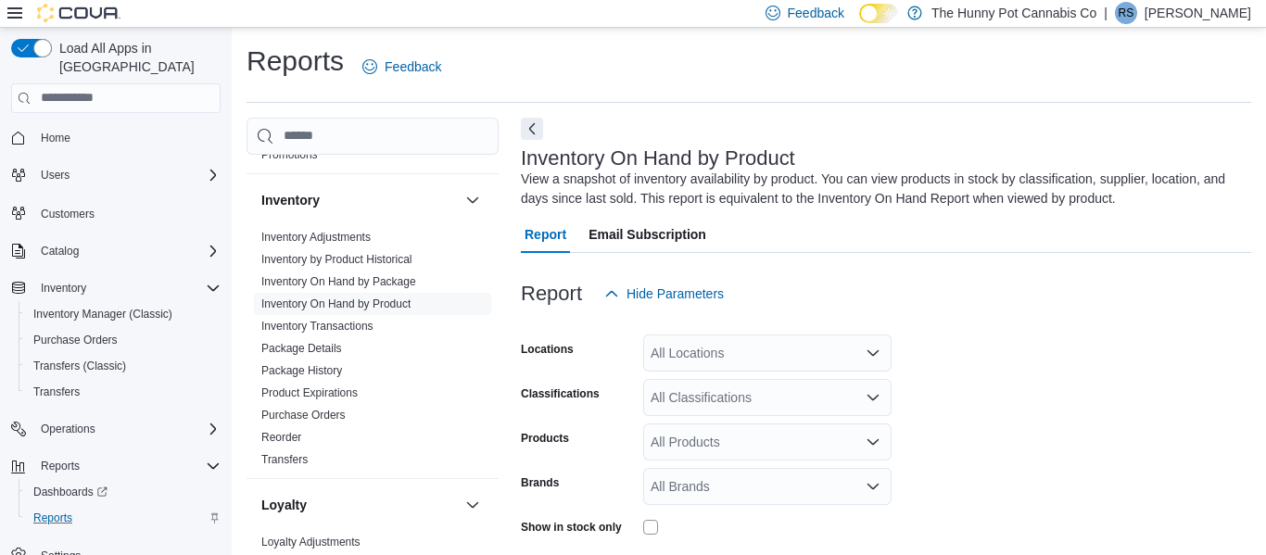
click at [752, 350] on div "All Locations" at bounding box center [767, 353] width 248 height 37
type input "***"
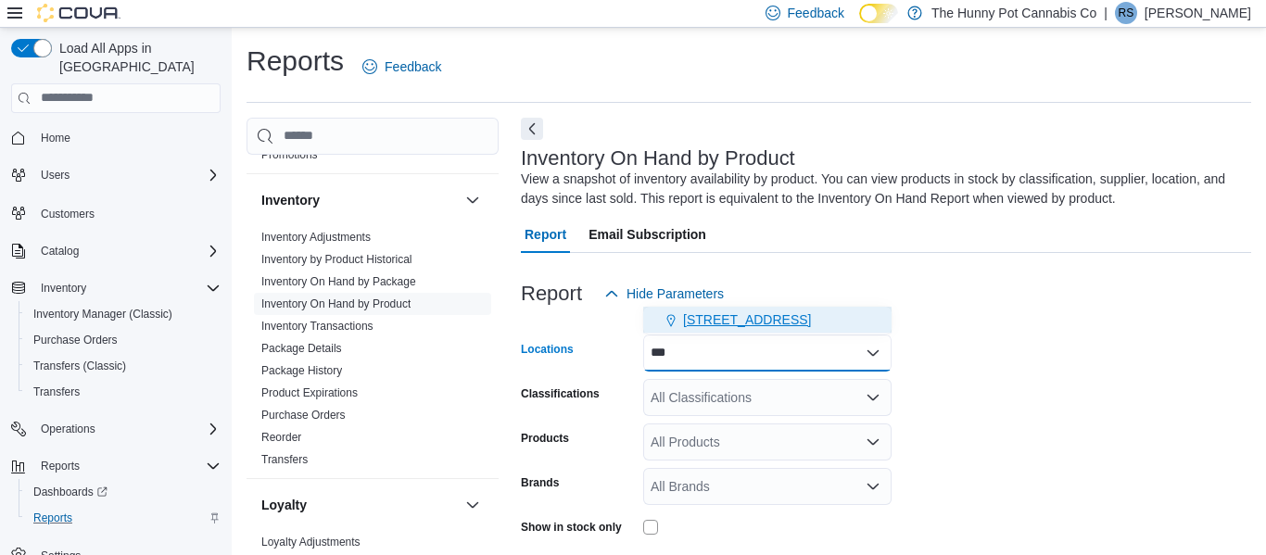
click at [741, 325] on span "[STREET_ADDRESS]" at bounding box center [747, 320] width 128 height 19
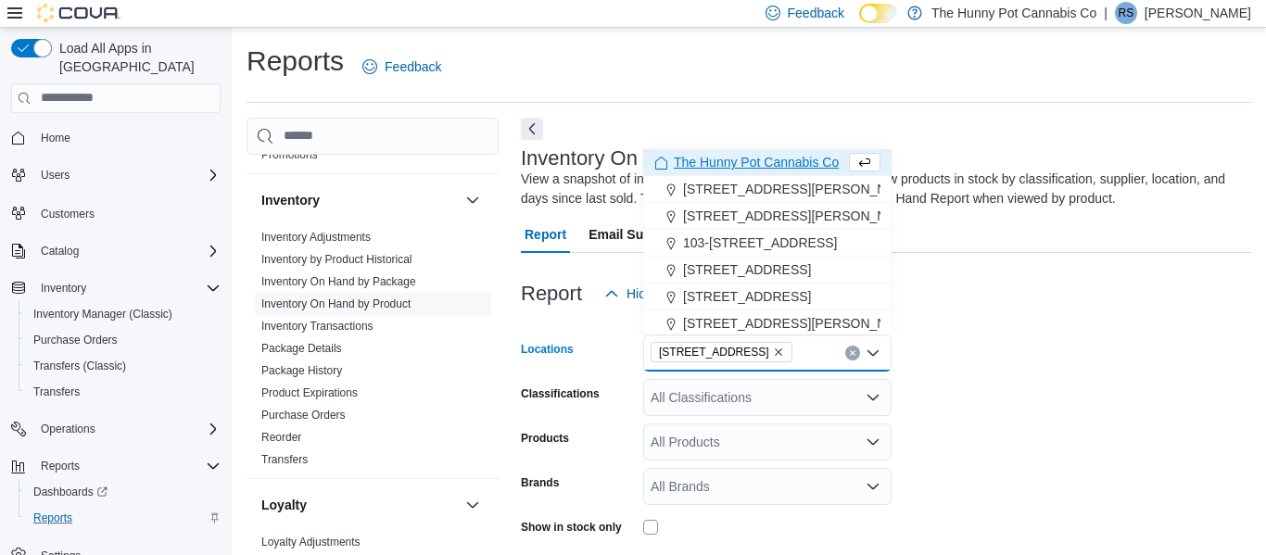
click at [1000, 344] on form "Locations [STREET_ADDRESS] Combo box. Selected. [STREET_ADDRESS] Press Backspac…" at bounding box center [886, 506] width 730 height 389
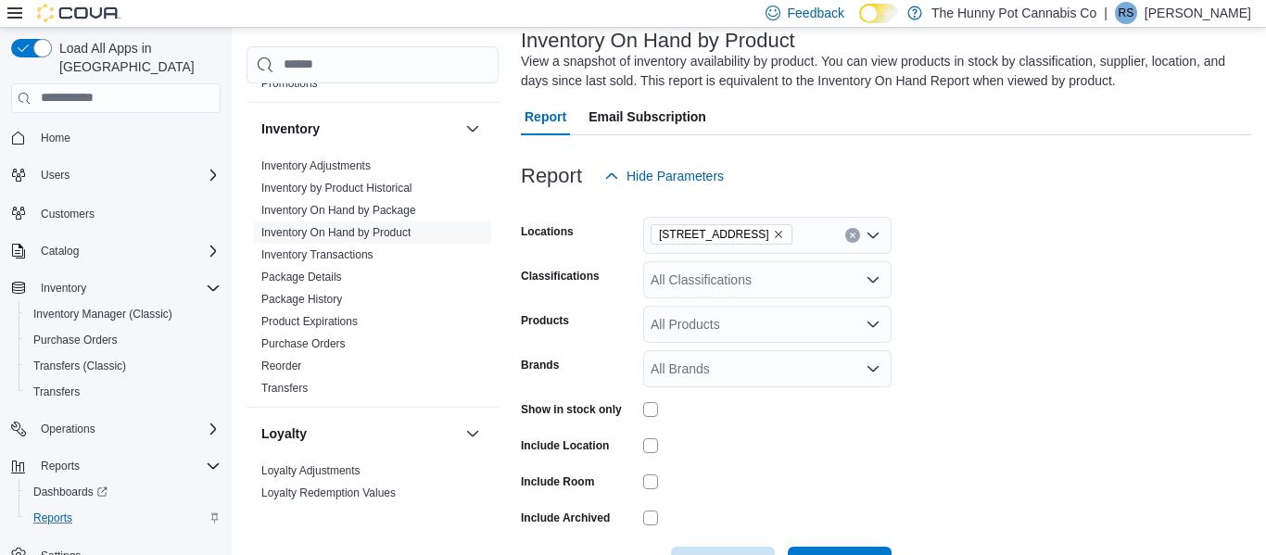
scroll to position [184, 0]
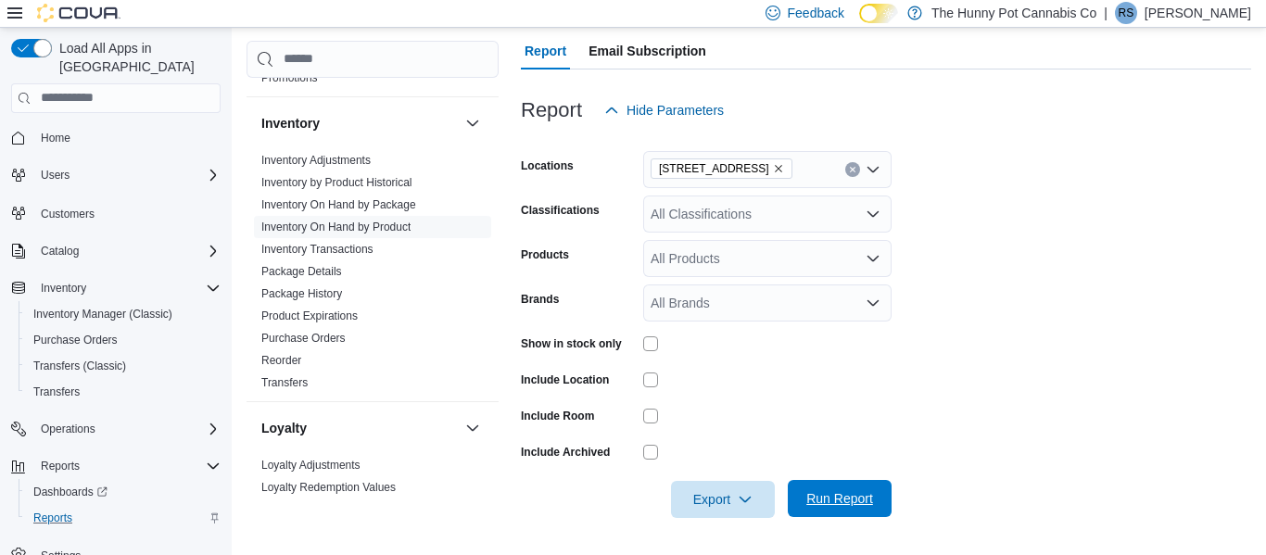
click at [840, 498] on span "Run Report" at bounding box center [839, 498] width 67 height 19
